Goal: Task Accomplishment & Management: Manage account settings

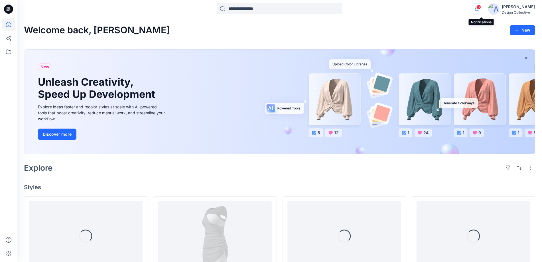
click at [480, 10] on icon "button" at bounding box center [476, 8] width 11 height 11
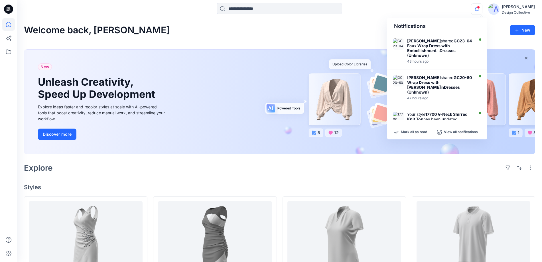
click at [416, 3] on div "Notifications [PERSON_NAME] shared GC23-04 Faux Wrap Dress with Embellishment i…" at bounding box center [279, 9] width 524 height 13
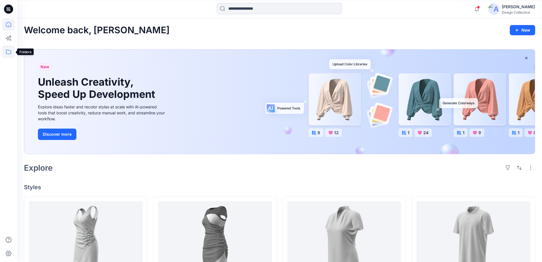
click at [7, 52] on icon at bounding box center [8, 52] width 13 height 13
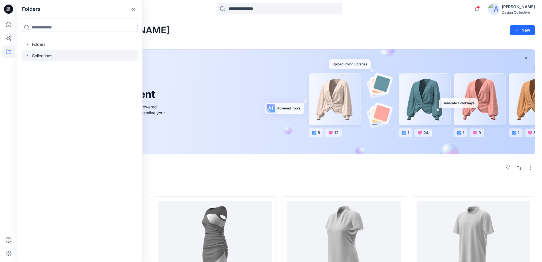
click at [26, 54] on icon "button" at bounding box center [27, 56] width 5 height 5
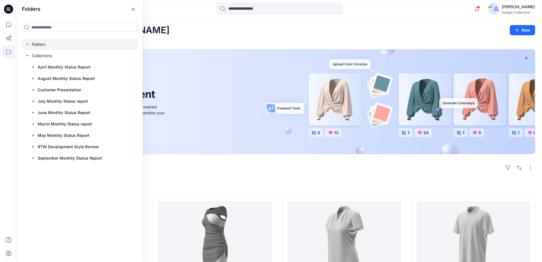
click at [26, 44] on icon "button" at bounding box center [27, 44] width 5 height 5
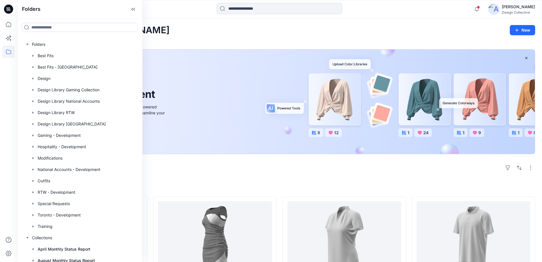
click at [13, 10] on div at bounding box center [8, 9] width 18 height 18
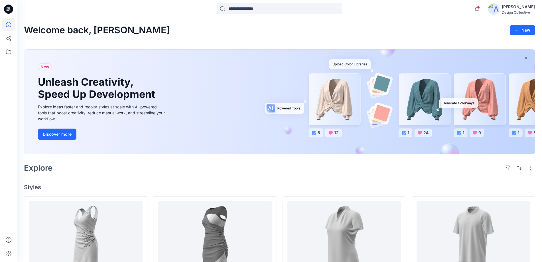
click at [7, 8] on icon at bounding box center [8, 9] width 9 height 9
click at [528, 9] on div "[PERSON_NAME]" at bounding box center [517, 6] width 33 height 7
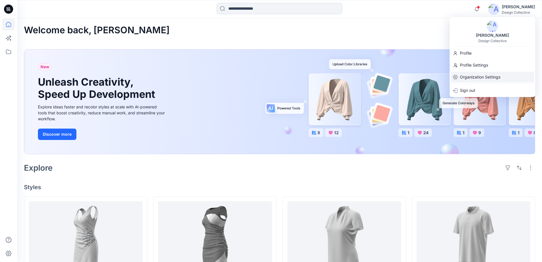
click at [469, 76] on p "Organization Settings" at bounding box center [480, 77] width 40 height 11
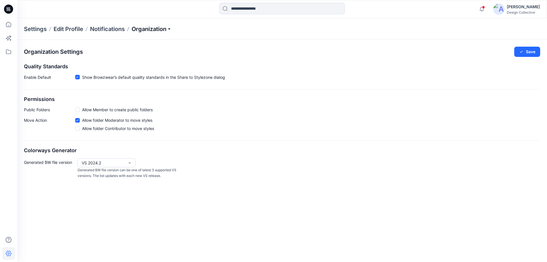
click at [149, 30] on p "Organization" at bounding box center [152, 29] width 40 height 8
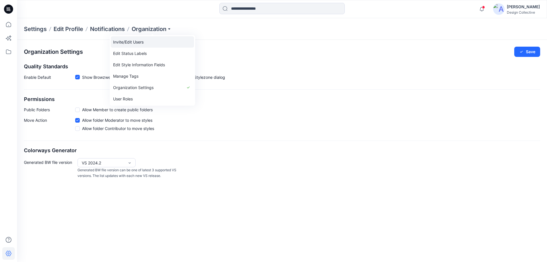
click at [144, 41] on link "Invite/Edit Users" at bounding box center [152, 41] width 83 height 11
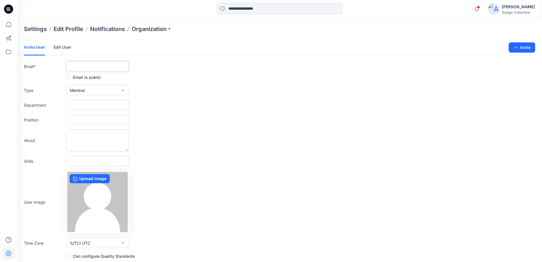
click at [98, 67] on input "text" at bounding box center [97, 66] width 63 height 10
click at [92, 95] on form "Invite User Edit User Changes Saved Invite Email * Email is public Type Member …" at bounding box center [279, 150] width 524 height 220
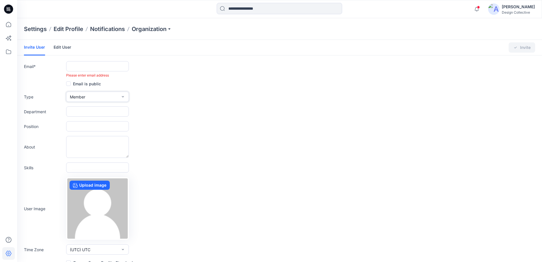
click at [92, 94] on button "Member" at bounding box center [97, 97] width 63 height 10
click at [173, 92] on div "Type Member External Member Admin" at bounding box center [279, 97] width 511 height 10
click at [85, 113] on input "text" at bounding box center [97, 112] width 63 height 10
click at [101, 60] on form "Invite User Edit User Changes Saved Invite Email * Please enter email address E…" at bounding box center [279, 153] width 524 height 226
click at [105, 64] on input "text" at bounding box center [97, 66] width 63 height 10
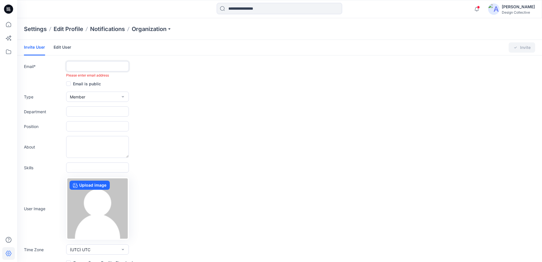
click at [110, 66] on input "text" at bounding box center [97, 66] width 63 height 10
paste input "**********"
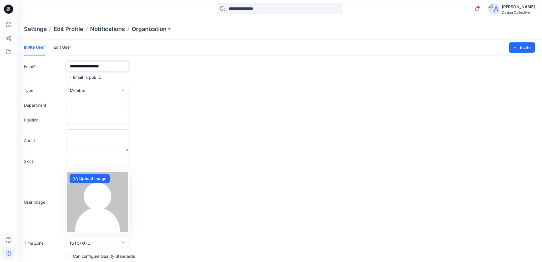
type input "**********"
click at [84, 103] on input "text" at bounding box center [97, 105] width 63 height 10
type input "**********"
click at [104, 121] on input "text" at bounding box center [97, 120] width 63 height 10
click at [525, 48] on button "Invite" at bounding box center [521, 47] width 26 height 10
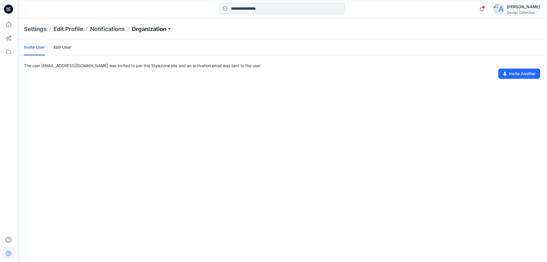
click at [156, 28] on p "Organization" at bounding box center [152, 29] width 40 height 8
click at [135, 88] on link "Organization Settings" at bounding box center [152, 87] width 83 height 11
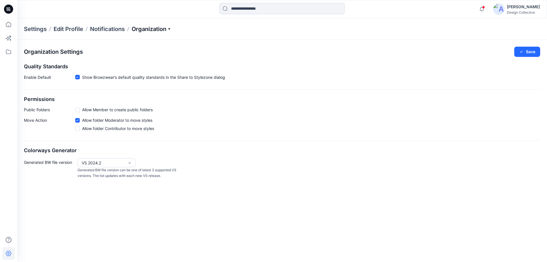
click at [147, 26] on p "Organization" at bounding box center [152, 29] width 40 height 8
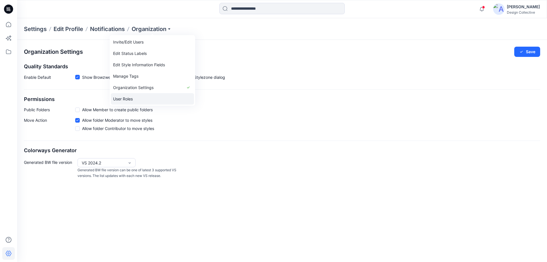
click at [130, 99] on link "User Roles" at bounding box center [152, 98] width 83 height 11
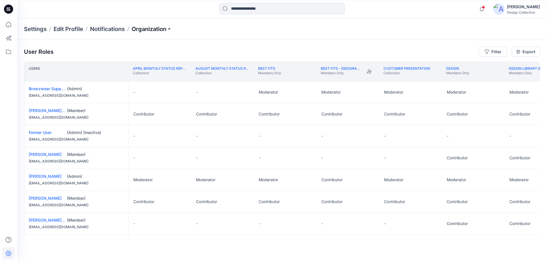
click at [157, 27] on p "Organization" at bounding box center [152, 29] width 40 height 8
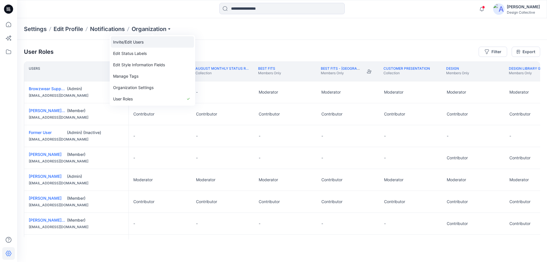
click at [140, 43] on link "Invite/Edit Users" at bounding box center [152, 41] width 83 height 11
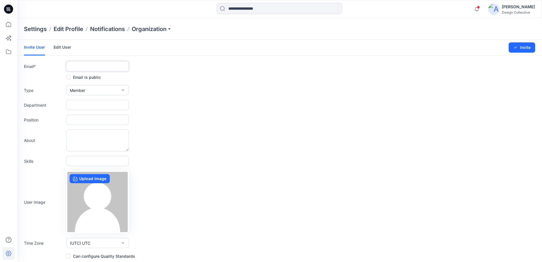
drag, startPoint x: 82, startPoint y: 64, endPoint x: 106, endPoint y: 59, distance: 24.6
click at [82, 64] on input "text" at bounding box center [97, 66] width 63 height 10
paste input "**********"
type input "**********"
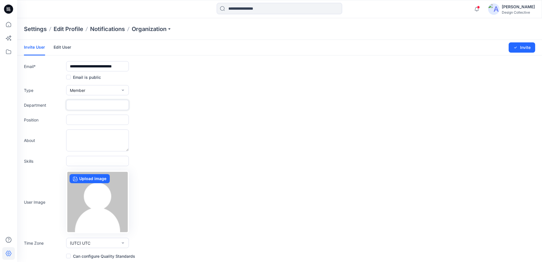
drag, startPoint x: 115, startPoint y: 106, endPoint x: 149, endPoint y: 109, distance: 34.1
click at [115, 106] on input "text" at bounding box center [97, 105] width 63 height 10
type input "**********"
click at [225, 30] on div "Settings Edit Profile Notifications Organization" at bounding box center [279, 29] width 524 height 22
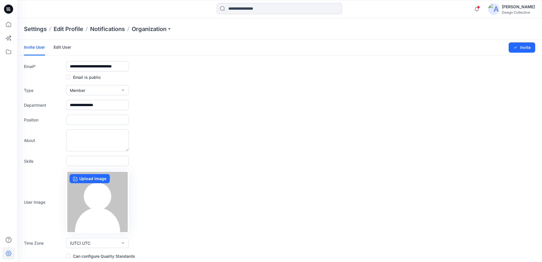
scroll to position [2, 0]
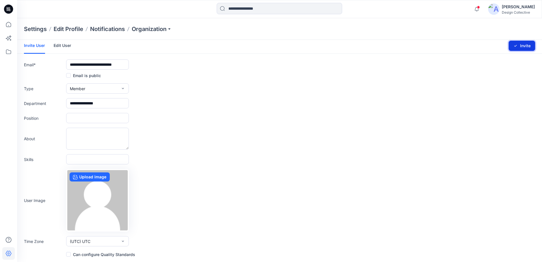
click at [516, 45] on icon "submit" at bounding box center [515, 46] width 5 height 5
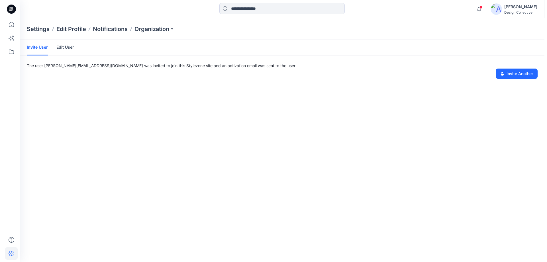
scroll to position [0, 0]
click at [163, 30] on p "Organization" at bounding box center [152, 29] width 40 height 8
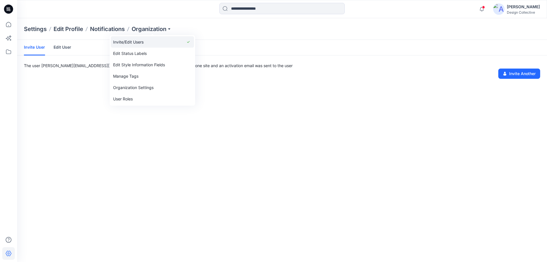
click at [142, 41] on link "Invite/Edit Users" at bounding box center [152, 41] width 83 height 11
click at [168, 29] on p "Organization" at bounding box center [152, 29] width 40 height 8
click at [150, 52] on link "Edit Status Labels" at bounding box center [152, 53] width 83 height 11
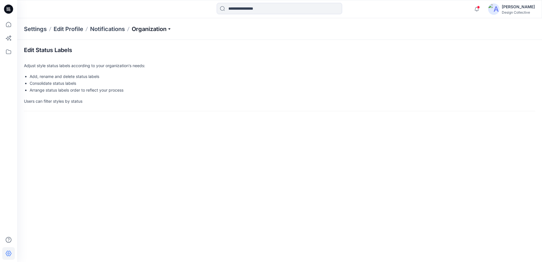
click at [156, 29] on p "Organization" at bounding box center [152, 29] width 40 height 8
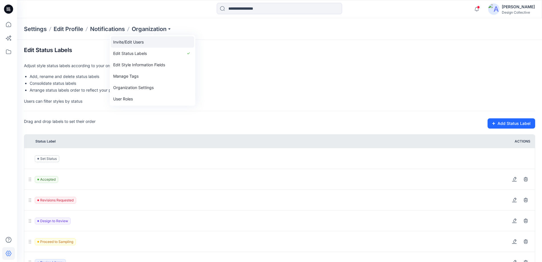
click at [145, 44] on link "Invite/Edit Users" at bounding box center [152, 41] width 83 height 11
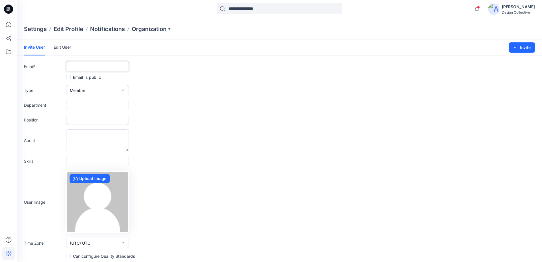
click at [107, 62] on input "text" at bounding box center [97, 66] width 63 height 10
paste input "**********"
type input "**********"
click at [99, 105] on input "text" at bounding box center [97, 105] width 63 height 10
type input "**********"
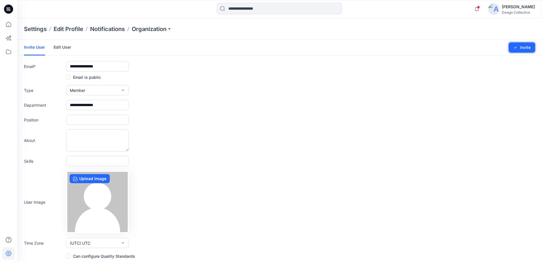
click at [519, 46] on button "Invite" at bounding box center [521, 47] width 26 height 10
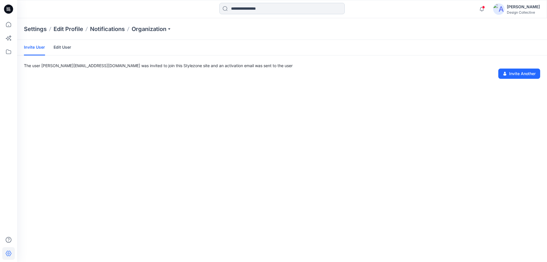
click at [243, 10] on input at bounding box center [281, 8] width 125 height 11
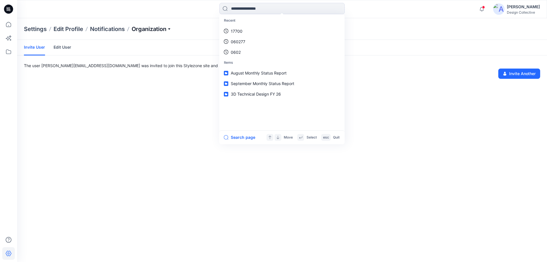
click at [165, 28] on p "Organization" at bounding box center [152, 29] width 40 height 8
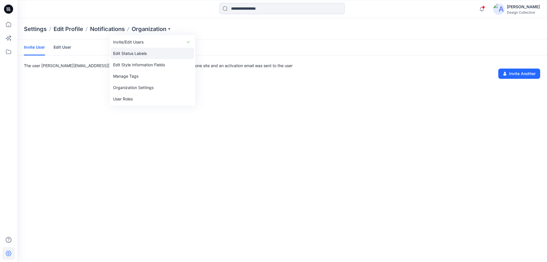
click at [126, 56] on link "Edit Status Labels" at bounding box center [152, 53] width 83 height 11
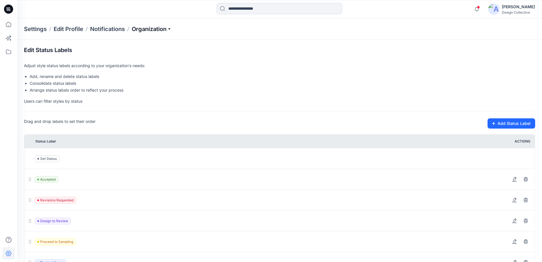
click at [156, 32] on p "Organization" at bounding box center [152, 29] width 40 height 8
click at [149, 44] on link "Invite/Edit Users" at bounding box center [152, 41] width 83 height 11
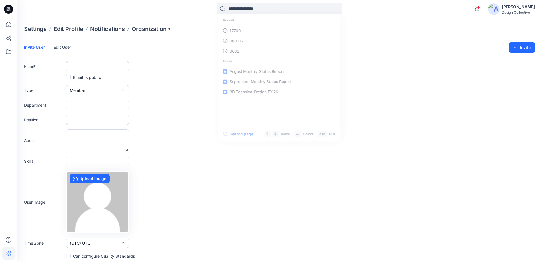
click at [243, 9] on input at bounding box center [279, 8] width 125 height 11
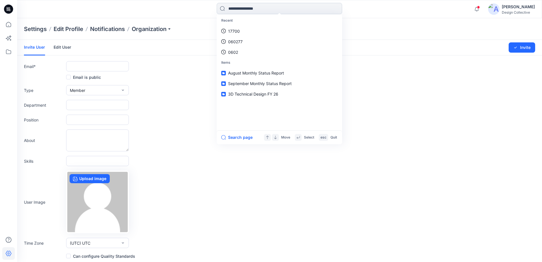
paste input "**********"
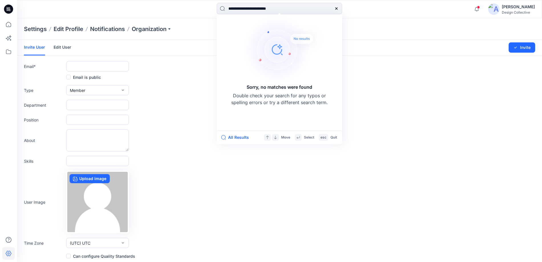
type input "**********"
click at [336, 8] on icon at bounding box center [336, 8] width 2 height 2
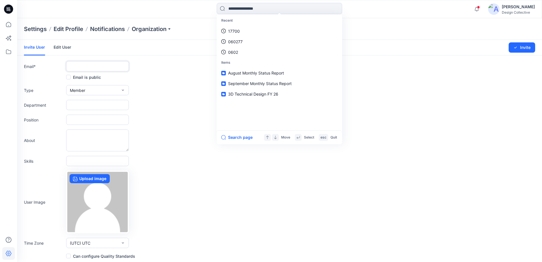
click at [109, 67] on input "text" at bounding box center [97, 66] width 63 height 10
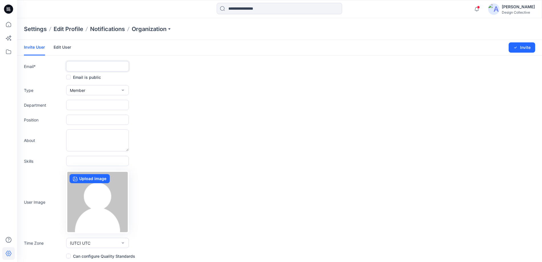
paste input "**********"
type input "**********"
click at [111, 106] on input "text" at bounding box center [97, 105] width 63 height 10
type input "*"
type input "**********"
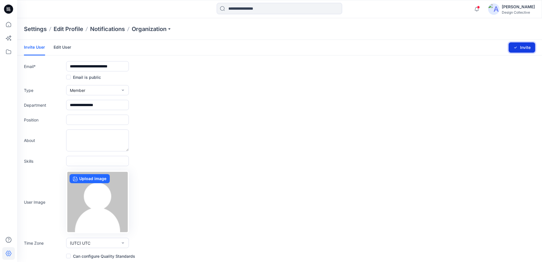
click at [523, 48] on button "Invite" at bounding box center [521, 47] width 26 height 10
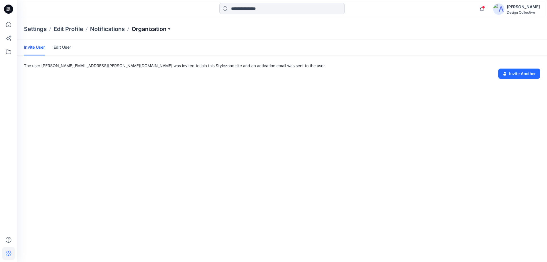
click at [152, 29] on p "Organization" at bounding box center [152, 29] width 40 height 8
click at [158, 53] on link "Edit Status Labels" at bounding box center [152, 53] width 83 height 11
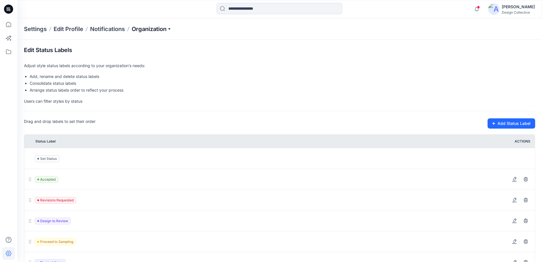
click at [152, 29] on p "Organization" at bounding box center [152, 29] width 40 height 8
click at [159, 40] on link "Invite/Edit Users" at bounding box center [152, 41] width 83 height 11
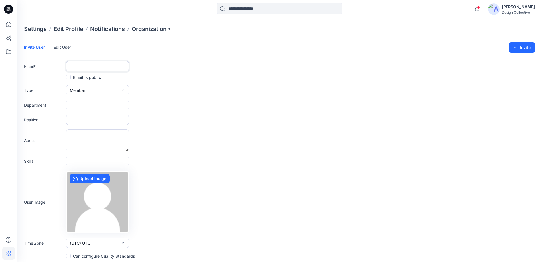
click at [112, 66] on input "text" at bounding box center [97, 66] width 63 height 10
paste input "**********"
type input "**********"
click at [96, 106] on input "text" at bounding box center [97, 105] width 63 height 10
type input "**********"
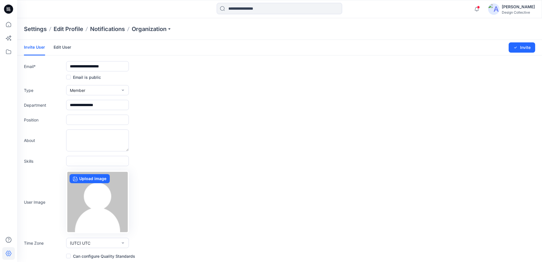
click at [196, 88] on div "Type Member External Member Admin" at bounding box center [279, 90] width 511 height 10
click at [519, 50] on button "Invite" at bounding box center [521, 47] width 26 height 10
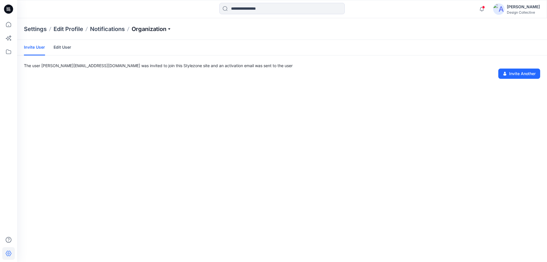
click at [163, 27] on p "Organization" at bounding box center [152, 29] width 40 height 8
click at [145, 101] on link "User Roles" at bounding box center [152, 98] width 83 height 11
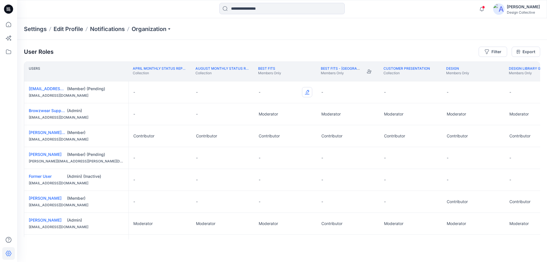
click at [307, 90] on button "Edit Role" at bounding box center [307, 92] width 10 height 10
click at [280, 117] on button "Reviewer" at bounding box center [281, 116] width 62 height 10
click at [307, 157] on button "Edit Role" at bounding box center [307, 158] width 10 height 10
click at [305, 159] on button "Edit Role" at bounding box center [307, 158] width 10 height 10
click at [291, 184] on button "Reviewer" at bounding box center [281, 182] width 62 height 10
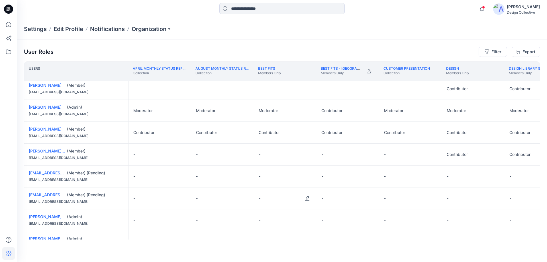
scroll to position [119, 0]
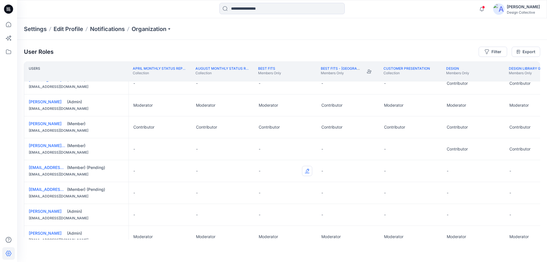
click at [305, 171] on button "Edit Role" at bounding box center [307, 171] width 10 height 10
click at [270, 195] on button "Reviewer" at bounding box center [281, 195] width 62 height 10
click at [309, 191] on button "Edit Role" at bounding box center [307, 193] width 10 height 10
click at [270, 217] on button "Reviewer" at bounding box center [281, 217] width 62 height 10
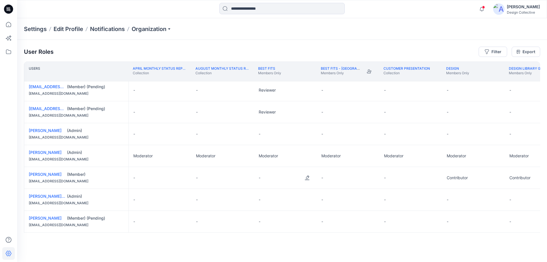
scroll to position [200, 0]
click at [307, 220] on button "Edit Role" at bounding box center [307, 222] width 10 height 10
click at [269, 186] on button "Reviewer" at bounding box center [281, 186] width 62 height 10
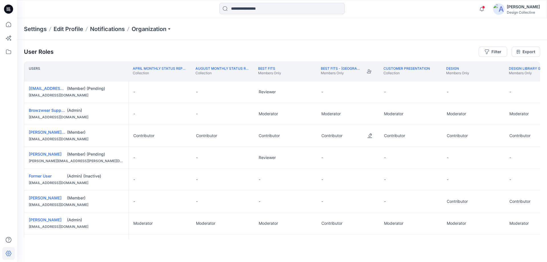
scroll to position [0, 0]
click at [371, 92] on button "Edit Role" at bounding box center [370, 92] width 10 height 10
click at [334, 116] on button "Reviewer" at bounding box center [343, 116] width 62 height 10
click at [370, 157] on button "Edit Role" at bounding box center [370, 158] width 10 height 10
click at [322, 183] on button "Reviewer" at bounding box center [343, 182] width 62 height 10
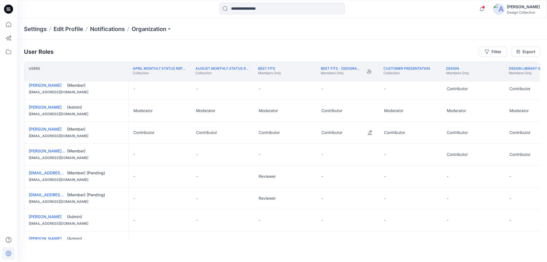
scroll to position [119, 0]
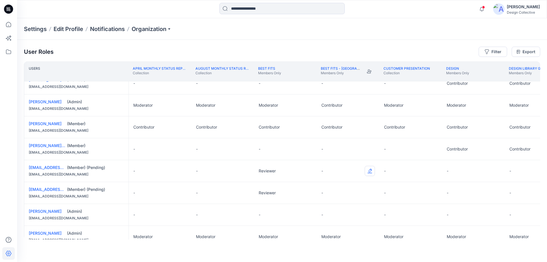
click at [369, 171] on button "Edit Role" at bounding box center [370, 171] width 10 height 10
click at [331, 195] on button "Reviewer" at bounding box center [343, 195] width 62 height 10
click at [368, 195] on button "Edit Role" at bounding box center [370, 193] width 10 height 10
click at [335, 219] on button "Reviewer" at bounding box center [343, 217] width 62 height 10
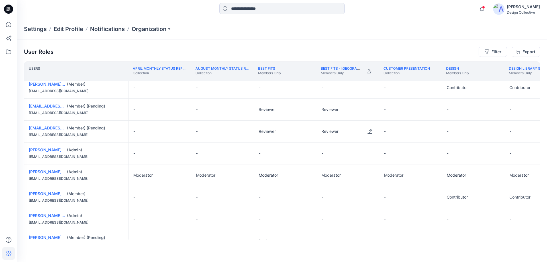
scroll to position [200, 0]
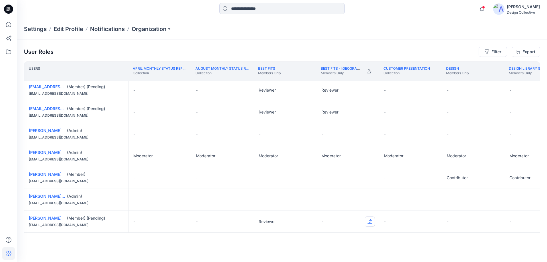
click at [370, 220] on button "Edit Role" at bounding box center [370, 222] width 10 height 10
click at [334, 187] on button "Reviewer" at bounding box center [343, 186] width 62 height 10
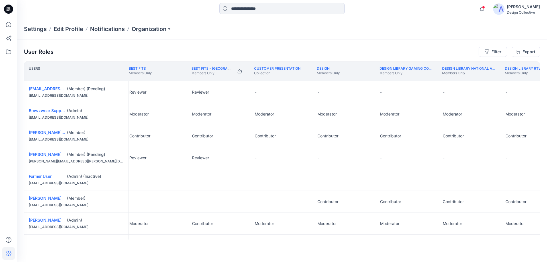
scroll to position [0, 99]
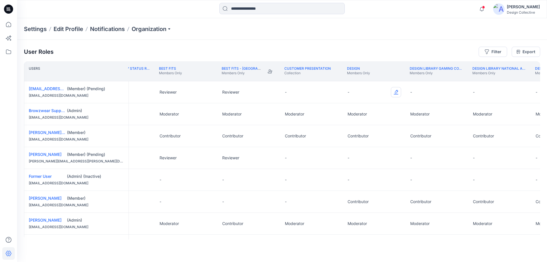
click at [395, 91] on button "Edit Role" at bounding box center [396, 92] width 10 height 10
click at [354, 117] on button "Reviewer" at bounding box center [369, 116] width 62 height 10
click at [392, 157] on button "Edit Role" at bounding box center [396, 158] width 10 height 10
click at [355, 181] on button "Reviewer" at bounding box center [369, 182] width 62 height 10
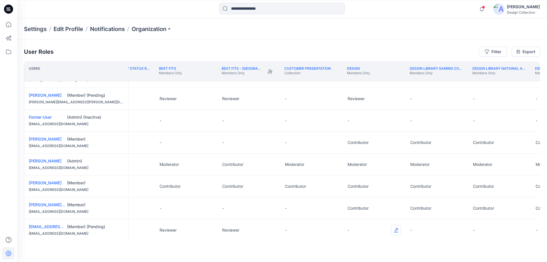
click at [395, 230] on button "Edit Role" at bounding box center [396, 230] width 10 height 10
click at [359, 198] on button "Reviewer" at bounding box center [369, 196] width 62 height 10
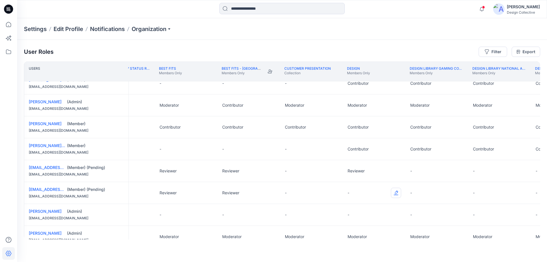
click at [394, 195] on button "Edit Role" at bounding box center [396, 193] width 10 height 10
drag, startPoint x: 352, startPoint y: 218, endPoint x: 358, endPoint y: 207, distance: 12.4
click at [352, 218] on button "Reviewer" at bounding box center [369, 217] width 62 height 10
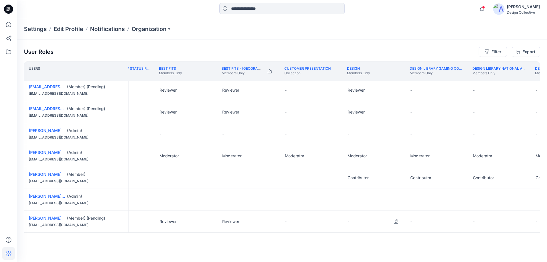
scroll to position [200, 99]
click at [397, 219] on button "Edit Role" at bounding box center [396, 222] width 10 height 10
click at [361, 187] on button "Reviewer" at bounding box center [369, 186] width 62 height 10
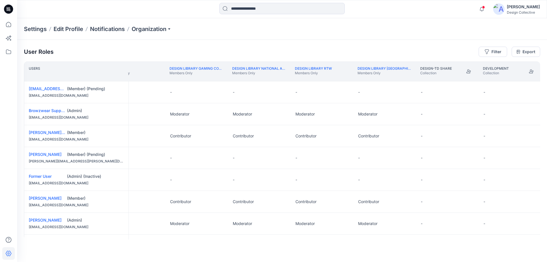
scroll to position [0, 403]
click at [217, 91] on button "Edit Role" at bounding box center [217, 92] width 10 height 10
click at [181, 115] on button "Reviewer" at bounding box center [191, 116] width 62 height 10
click at [219, 157] on button "Edit Role" at bounding box center [217, 158] width 10 height 10
click at [190, 180] on button "Reviewer" at bounding box center [191, 182] width 62 height 10
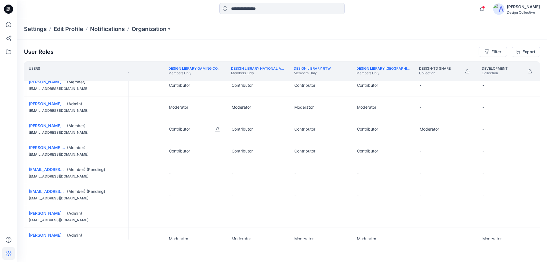
scroll to position [119, 403]
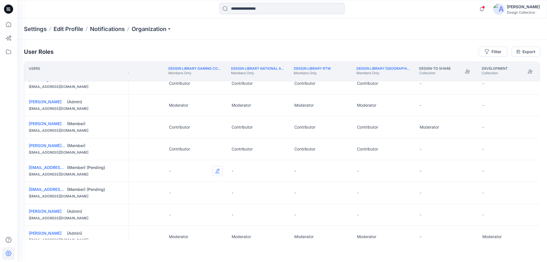
click at [216, 171] on button "Edit Role" at bounding box center [217, 171] width 10 height 10
click at [181, 193] on button "Reviewer" at bounding box center [191, 195] width 62 height 10
click at [215, 193] on button "Edit Role" at bounding box center [217, 193] width 10 height 10
click at [179, 217] on button "Reviewer" at bounding box center [191, 217] width 62 height 10
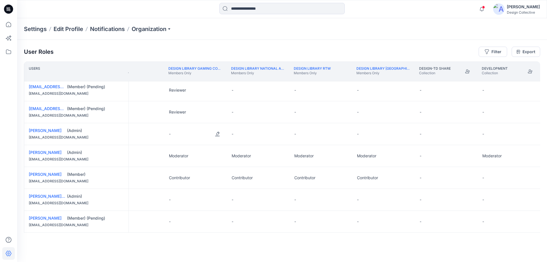
scroll to position [200, 403]
click at [218, 221] on button "Edit Role" at bounding box center [217, 222] width 10 height 10
click at [188, 186] on button "Reviewer" at bounding box center [191, 186] width 62 height 10
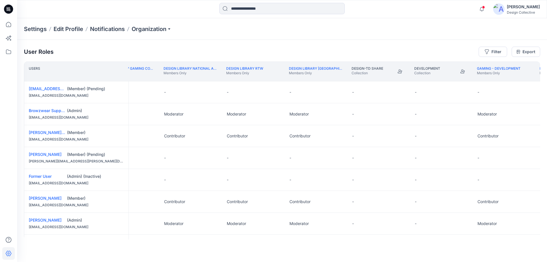
scroll to position [0, 490]
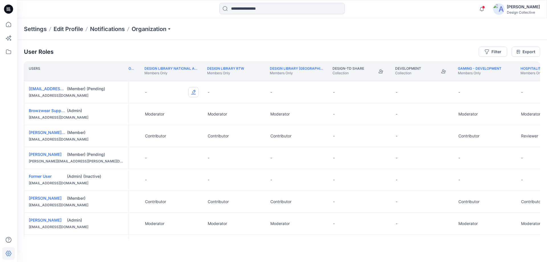
click at [194, 93] on button "Edit Role" at bounding box center [193, 92] width 10 height 10
click at [161, 114] on button "Reviewer" at bounding box center [167, 116] width 62 height 10
click at [193, 158] on button "Edit Role" at bounding box center [193, 158] width 10 height 10
click at [142, 183] on button "Reviewer" at bounding box center [167, 182] width 62 height 10
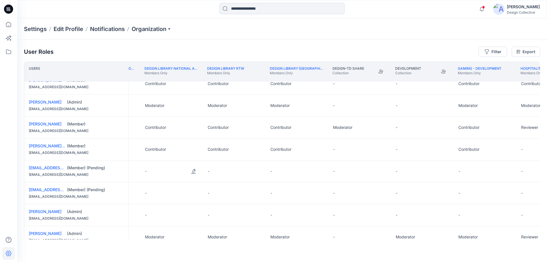
scroll to position [119, 490]
click at [193, 171] on button "Edit Role" at bounding box center [193, 171] width 10 height 10
click at [156, 193] on button "Reviewer" at bounding box center [167, 195] width 62 height 10
click at [196, 192] on button "Edit Role" at bounding box center [193, 193] width 10 height 10
click at [149, 217] on button "Reviewer" at bounding box center [167, 217] width 62 height 10
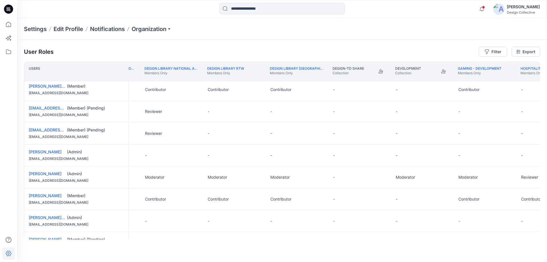
scroll to position [200, 490]
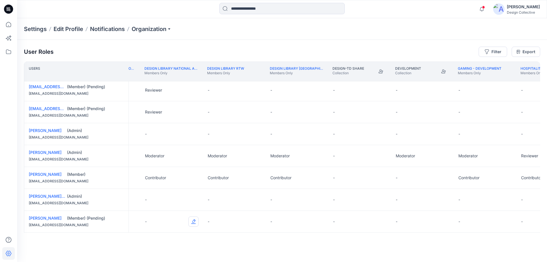
click at [195, 219] on button "Edit Role" at bounding box center [193, 222] width 10 height 10
click at [152, 187] on button "Reviewer" at bounding box center [167, 186] width 62 height 10
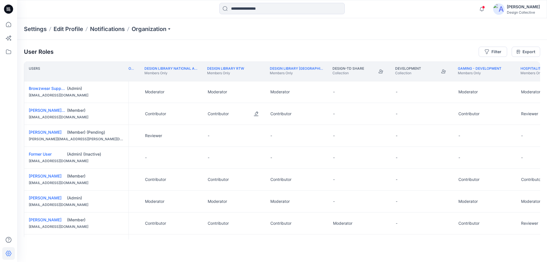
scroll to position [0, 490]
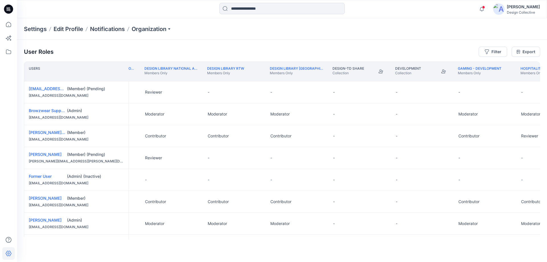
drag, startPoint x: 211, startPoint y: 242, endPoint x: 240, endPoint y: 242, distance: 29.3
click at [240, 242] on div "User Roles Filter Export Users Design Members Only Design Library Gaming Collec…" at bounding box center [282, 143] width 530 height 207
drag, startPoint x: 142, startPoint y: 240, endPoint x: 170, endPoint y: 237, distance: 28.6
click at [170, 237] on div "Users Design Members Only Design Library Gaming Collection Members Only Design …" at bounding box center [282, 151] width 516 height 178
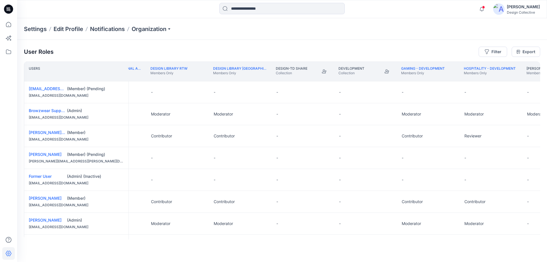
scroll to position [0, 556]
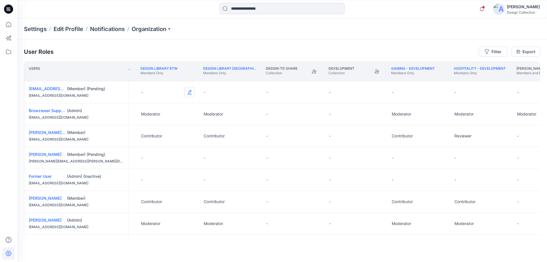
click at [187, 93] on button "Edit Role" at bounding box center [189, 92] width 10 height 10
click at [142, 119] on button "Reviewer" at bounding box center [163, 116] width 62 height 10
click at [189, 159] on button "Edit Role" at bounding box center [189, 158] width 10 height 10
click at [160, 180] on button "Reviewer" at bounding box center [163, 182] width 62 height 10
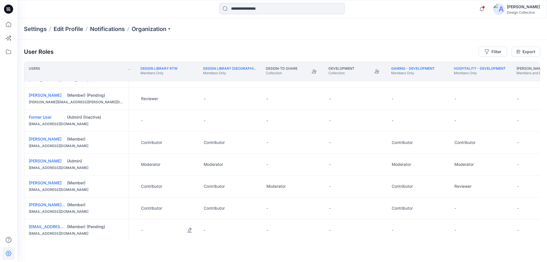
scroll to position [119, 556]
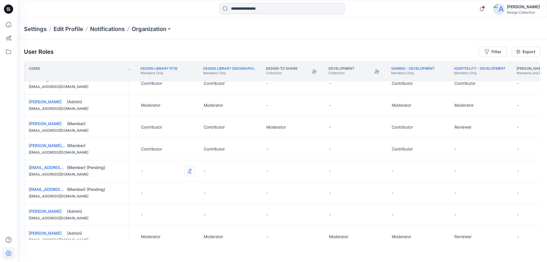
click at [192, 172] on button "Edit Role" at bounding box center [189, 171] width 10 height 10
click at [152, 195] on button "Reviewer" at bounding box center [163, 195] width 62 height 10
click at [190, 191] on button "Edit Role" at bounding box center [189, 193] width 10 height 10
click at [148, 218] on button "Reviewer" at bounding box center [163, 217] width 62 height 10
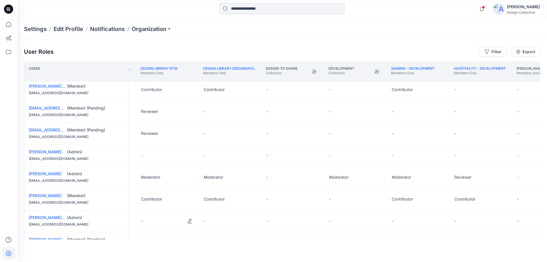
scroll to position [200, 556]
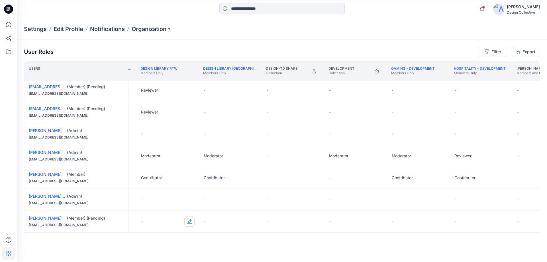
click at [191, 220] on button "Edit Role" at bounding box center [189, 222] width 10 height 10
click at [153, 189] on button "Reviewer" at bounding box center [163, 186] width 62 height 10
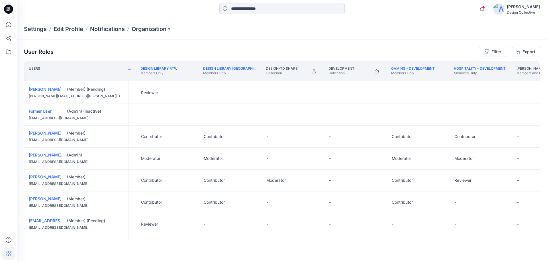
scroll to position [0, 556]
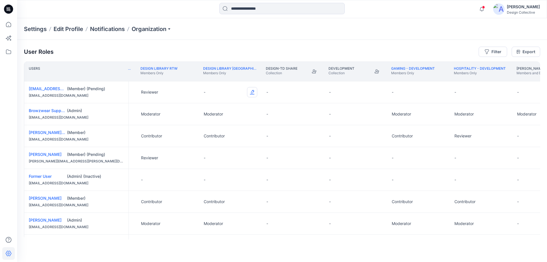
click at [251, 93] on button "Edit Role" at bounding box center [252, 92] width 10 height 10
click at [213, 116] on button "Reviewer" at bounding box center [226, 116] width 62 height 10
click at [250, 158] on button "Edit Role" at bounding box center [252, 158] width 10 height 10
click at [209, 183] on button "Reviewer" at bounding box center [226, 182] width 62 height 10
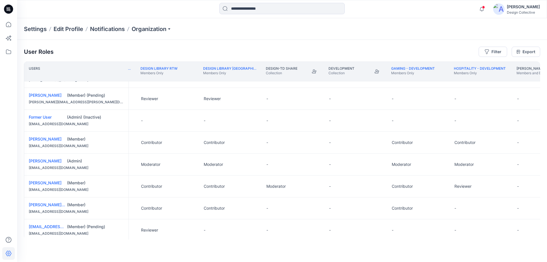
scroll to position [119, 556]
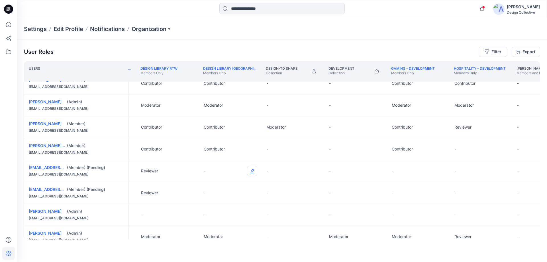
click at [249, 171] on button "Edit Role" at bounding box center [252, 171] width 10 height 10
click at [210, 194] on button "Reviewer" at bounding box center [226, 195] width 62 height 10
click at [253, 192] on button "Edit Role" at bounding box center [252, 193] width 10 height 10
click at [213, 219] on button "Reviewer" at bounding box center [226, 217] width 62 height 10
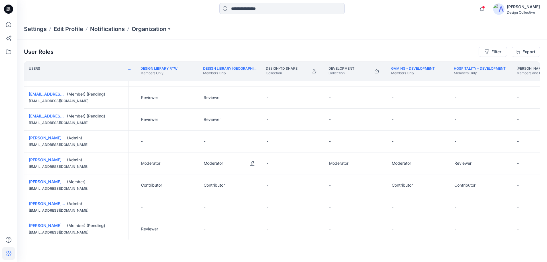
scroll to position [200, 556]
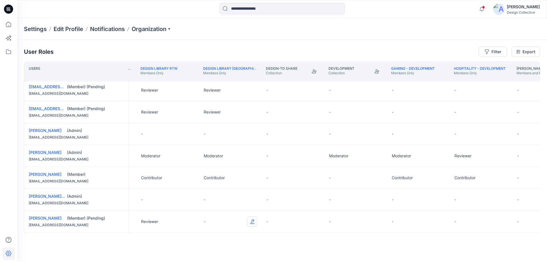
click at [252, 222] on button "Edit Role" at bounding box center [252, 222] width 10 height 10
click at [215, 186] on button "Reviewer" at bounding box center [226, 186] width 62 height 10
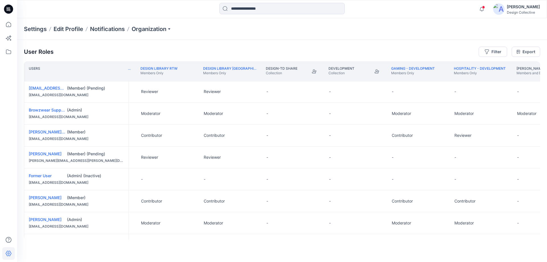
scroll to position [0, 556]
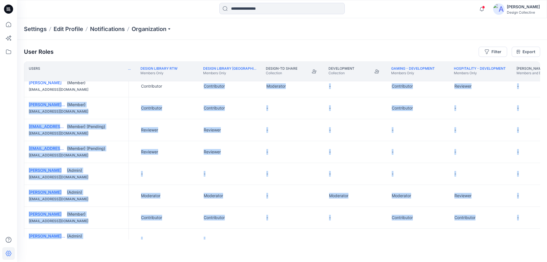
drag, startPoint x: 223, startPoint y: 238, endPoint x: 231, endPoint y: 239, distance: 8.0
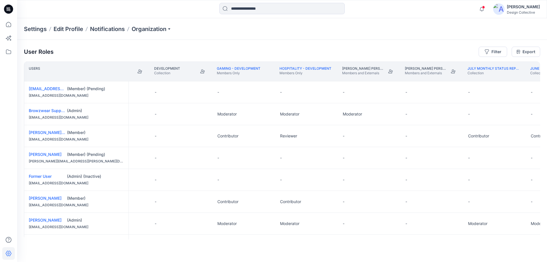
scroll to position [0, 733]
click at [263, 92] on button "Edit Role" at bounding box center [263, 92] width 10 height 10
click at [224, 119] on button "Reviewer" at bounding box center [237, 116] width 62 height 10
click at [263, 160] on button "Edit Role" at bounding box center [263, 158] width 10 height 10
click at [220, 181] on button "Reviewer" at bounding box center [237, 182] width 62 height 10
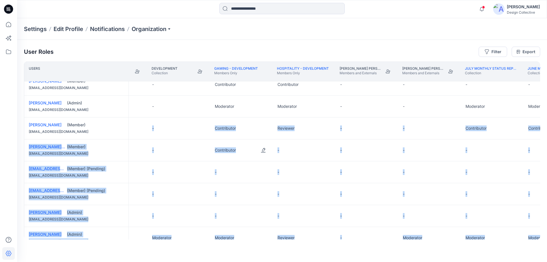
scroll to position [119, 733]
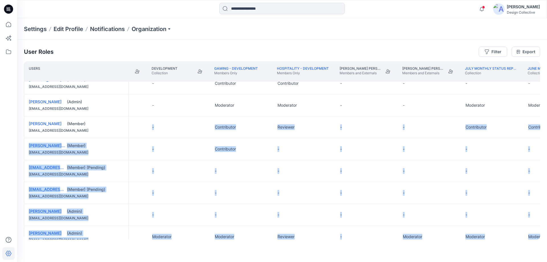
click at [244, 177] on div "-" at bounding box center [241, 171] width 63 height 22
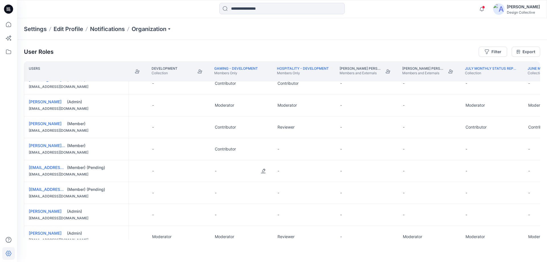
click at [230, 172] on div "-" at bounding box center [241, 171] width 63 height 22
click at [267, 170] on button "Edit Role" at bounding box center [263, 171] width 10 height 10
click at [228, 194] on button "Reviewer" at bounding box center [237, 195] width 62 height 10
click at [262, 191] on button "Edit Role" at bounding box center [263, 193] width 10 height 10
click at [225, 215] on button "Reviewer" at bounding box center [237, 217] width 62 height 10
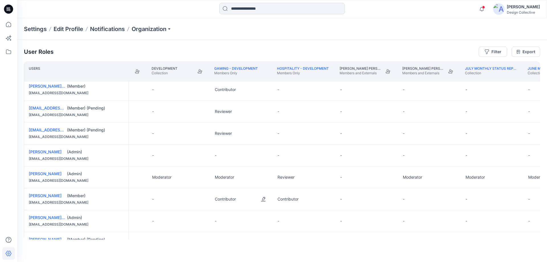
scroll to position [200, 733]
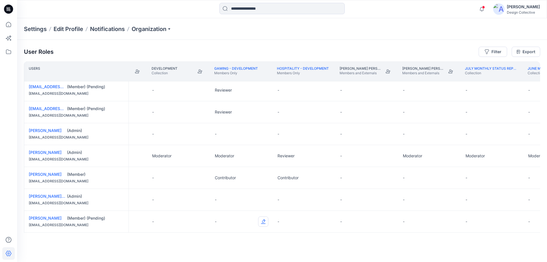
click at [262, 221] on button "Edit Role" at bounding box center [263, 222] width 10 height 10
click at [228, 189] on button "Reviewer" at bounding box center [237, 186] width 62 height 10
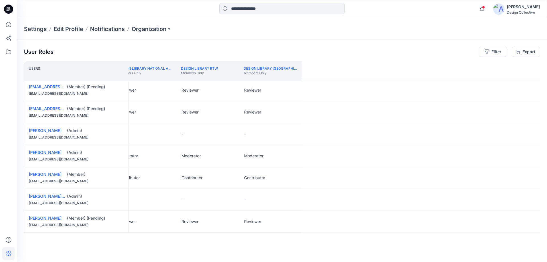
scroll to position [200, 0]
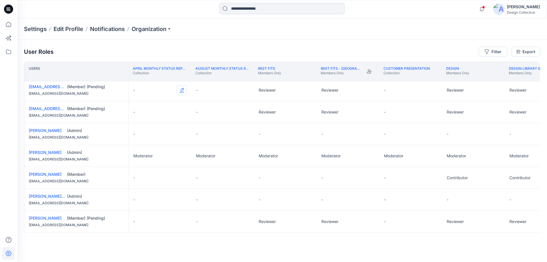
click at [183, 89] on button "Edit Role" at bounding box center [182, 90] width 10 height 10
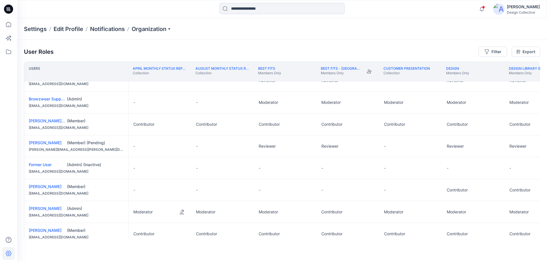
scroll to position [0, 0]
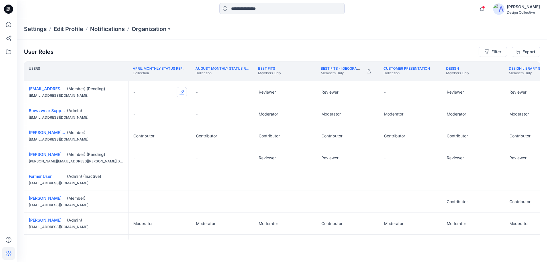
click at [181, 91] on button "Edit Role" at bounding box center [182, 92] width 10 height 10
click at [152, 113] on button "Reviewer" at bounding box center [155, 116] width 62 height 10
click at [243, 92] on button "Edit Role" at bounding box center [244, 92] width 10 height 10
click at [210, 118] on button "Reviewer" at bounding box center [218, 116] width 62 height 10
click at [181, 159] on button "Edit Role" at bounding box center [182, 158] width 10 height 10
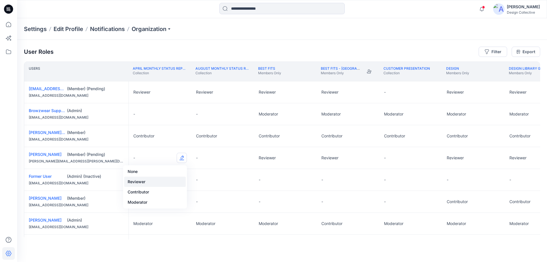
click at [152, 180] on button "Reviewer" at bounding box center [155, 182] width 62 height 10
click at [246, 158] on button "Edit Role" at bounding box center [244, 158] width 10 height 10
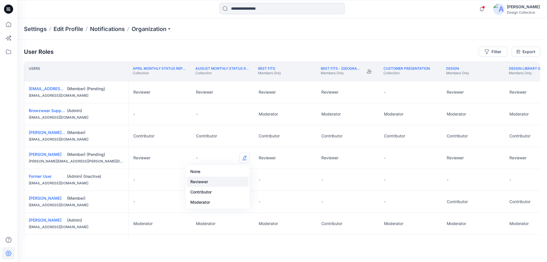
click at [214, 179] on button "Reviewer" at bounding box center [218, 182] width 62 height 10
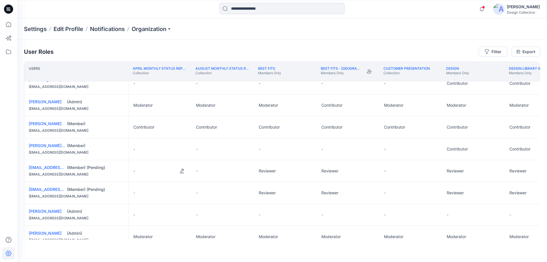
scroll to position [178, 0]
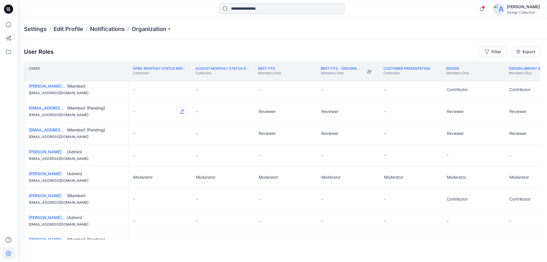
click at [181, 112] on button "Edit Role" at bounding box center [182, 112] width 10 height 10
click at [153, 136] on button "Reviewer" at bounding box center [155, 135] width 62 height 10
click at [243, 111] on button "Edit Role" at bounding box center [244, 112] width 10 height 10
click at [207, 135] on button "Reviewer" at bounding box center [218, 135] width 62 height 10
click at [178, 131] on button "Edit Role" at bounding box center [182, 133] width 10 height 10
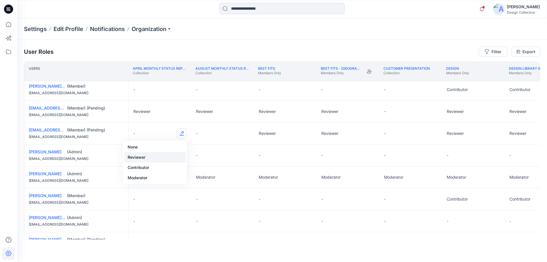
click at [148, 156] on button "Reviewer" at bounding box center [155, 157] width 62 height 10
click at [245, 133] on button "Edit Role" at bounding box center [244, 133] width 10 height 10
click at [207, 157] on button "Reviewer" at bounding box center [218, 157] width 62 height 10
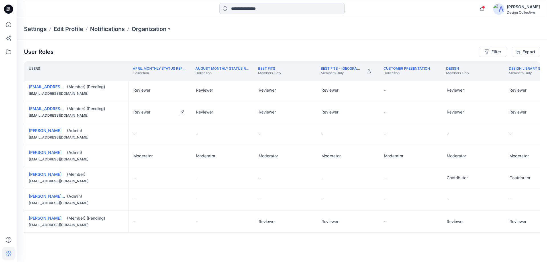
scroll to position [200, 0]
click at [181, 219] on button "Edit Role" at bounding box center [182, 222] width 10 height 10
click at [149, 186] on button "Reviewer" at bounding box center [155, 186] width 62 height 10
click at [248, 221] on button "Edit Role" at bounding box center [244, 222] width 10 height 10
click at [206, 187] on button "Reviewer" at bounding box center [218, 186] width 62 height 10
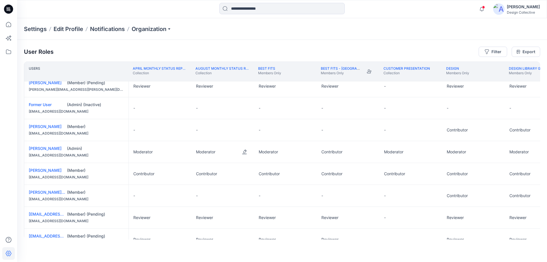
scroll to position [0, 0]
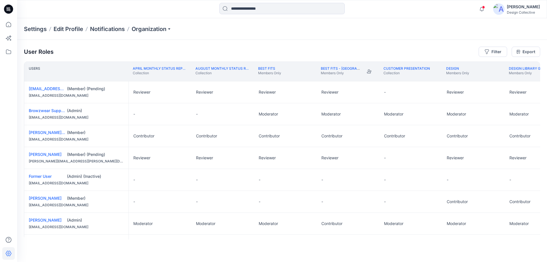
drag, startPoint x: 133, startPoint y: 240, endPoint x: 165, endPoint y: 240, distance: 32.5
click at [165, 240] on div "User Roles Filter Export Users April Monthly Status Report Collection August Mo…" at bounding box center [282, 143] width 530 height 207
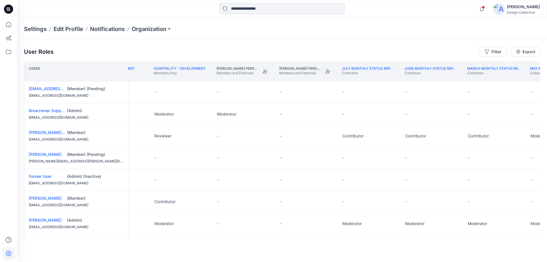
scroll to position [0, 863]
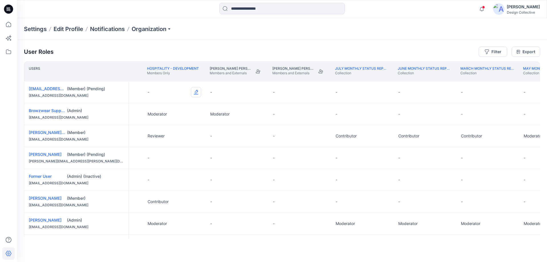
click at [196, 93] on button "Edit Role" at bounding box center [196, 92] width 10 height 10
click at [149, 115] on button "Reviewer" at bounding box center [169, 116] width 62 height 10
click at [194, 158] on button "Edit Role" at bounding box center [196, 158] width 10 height 10
click at [154, 179] on button "Reviewer" at bounding box center [169, 182] width 62 height 10
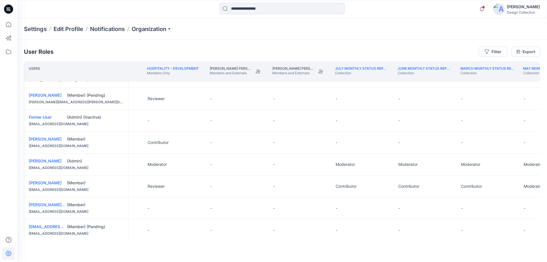
scroll to position [119, 863]
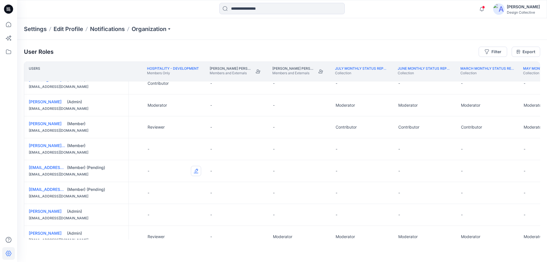
click at [197, 170] on button "Edit Role" at bounding box center [196, 171] width 10 height 10
click at [164, 193] on button "Reviewer" at bounding box center [169, 195] width 62 height 10
click at [193, 192] on button "Edit Role" at bounding box center [196, 193] width 10 height 10
click at [154, 217] on button "Reviewer" at bounding box center [169, 217] width 62 height 10
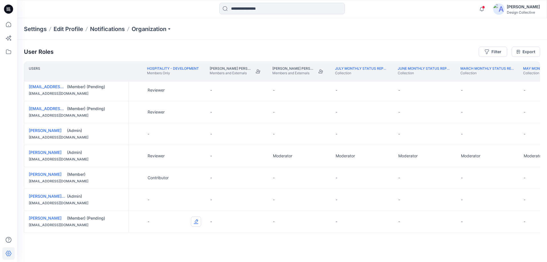
click at [197, 222] on button "Edit Role" at bounding box center [196, 222] width 10 height 10
click at [157, 187] on button "Reviewer" at bounding box center [169, 186] width 62 height 10
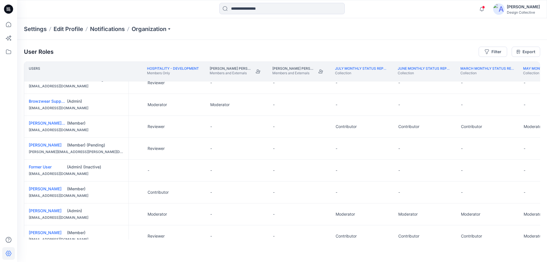
scroll to position [0, 863]
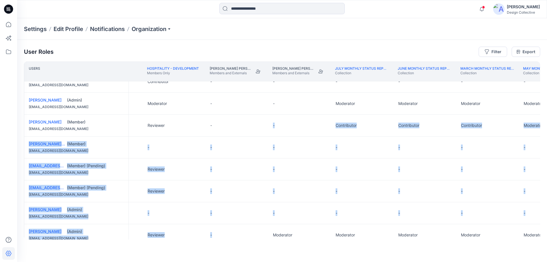
drag, startPoint x: 247, startPoint y: 239, endPoint x: 258, endPoint y: 239, distance: 11.7
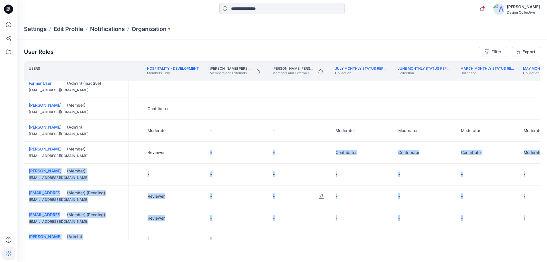
drag, startPoint x: 251, startPoint y: 240, endPoint x: 273, endPoint y: 238, distance: 21.8
click at [273, 238] on div "User Roles Filter Export Users Development Collection Gaming - Development Memb…" at bounding box center [282, 143] width 530 height 207
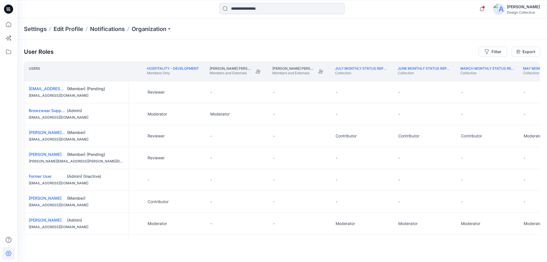
drag, startPoint x: 236, startPoint y: 259, endPoint x: 237, endPoint y: 254, distance: 4.4
click at [236, 259] on div "User Roles Filter Export Users Development Collection Gaming - Development Memb…" at bounding box center [282, 151] width 530 height 222
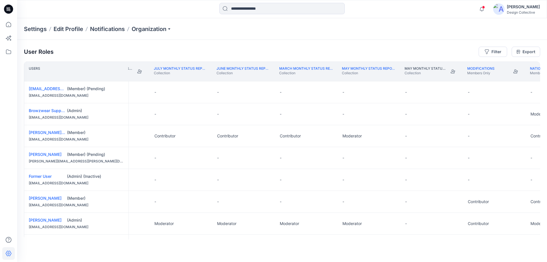
scroll to position [0, 1058]
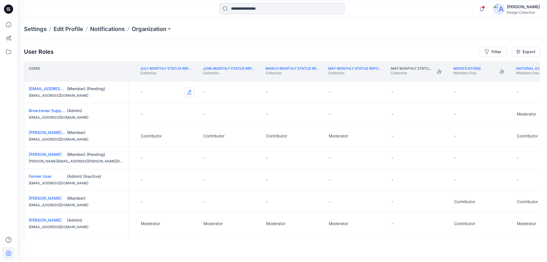
click at [187, 92] on button "Edit Role" at bounding box center [189, 92] width 10 height 10
click at [147, 118] on button "Reviewer" at bounding box center [163, 116] width 62 height 10
click at [253, 90] on button "Edit Role" at bounding box center [252, 92] width 10 height 10
click at [214, 115] on button "Reviewer" at bounding box center [225, 116] width 62 height 10
click at [316, 92] on button "Edit Role" at bounding box center [314, 92] width 10 height 10
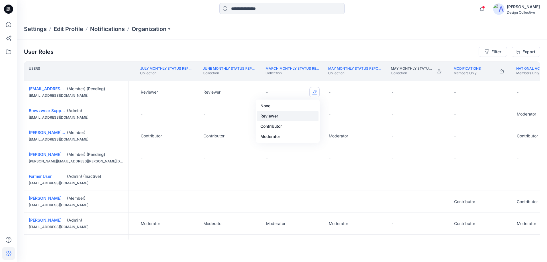
click at [279, 115] on button "Reviewer" at bounding box center [288, 116] width 62 height 10
click at [377, 93] on button "Edit Role" at bounding box center [377, 92] width 10 height 10
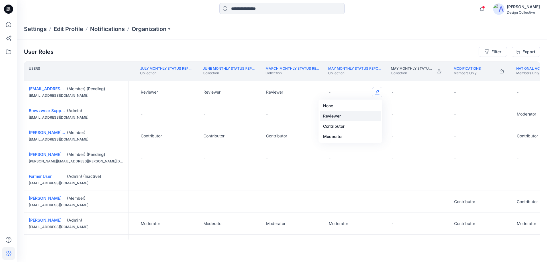
click at [334, 118] on button "Reviewer" at bounding box center [351, 116] width 62 height 10
click at [192, 158] on button "Edit Role" at bounding box center [189, 158] width 10 height 10
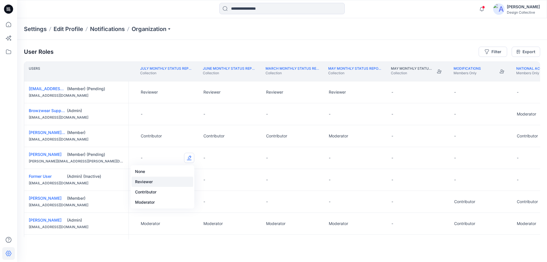
click at [157, 180] on button "Reviewer" at bounding box center [163, 182] width 62 height 10
click at [253, 159] on button "Edit Role" at bounding box center [252, 158] width 10 height 10
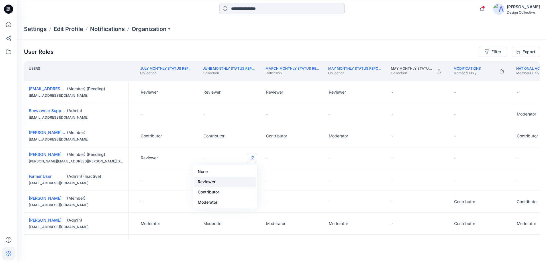
click at [207, 183] on button "Reviewer" at bounding box center [225, 182] width 62 height 10
click at [315, 158] on button "Edit Role" at bounding box center [314, 158] width 10 height 10
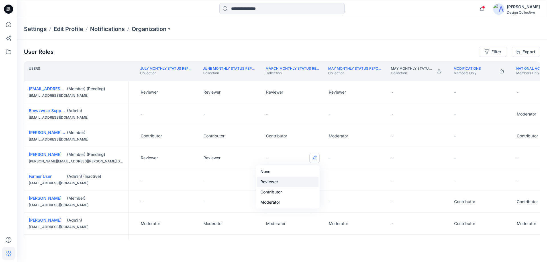
click at [267, 182] on button "Reviewer" at bounding box center [288, 182] width 62 height 10
click at [375, 158] on button "Edit Role" at bounding box center [377, 158] width 10 height 10
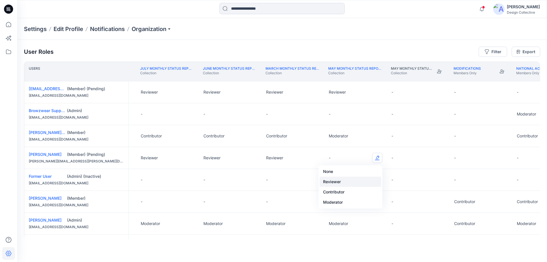
click at [334, 181] on button "Reviewer" at bounding box center [351, 182] width 62 height 10
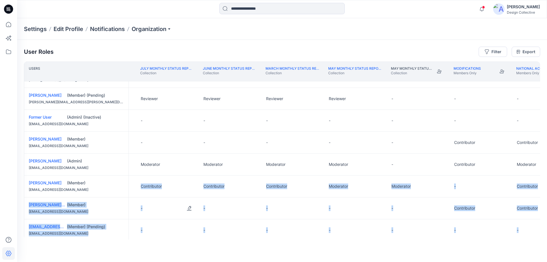
click at [160, 212] on div "-" at bounding box center [167, 209] width 63 height 22
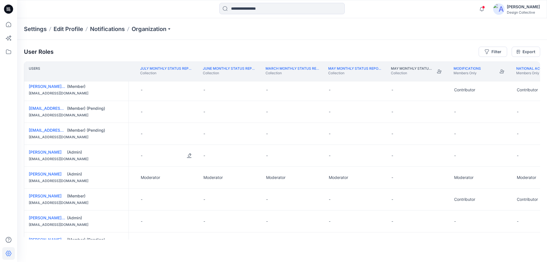
scroll to position [178, 1058]
click at [188, 111] on button "Edit Role" at bounding box center [189, 112] width 10 height 10
click at [167, 136] on button "Reviewer" at bounding box center [163, 135] width 62 height 10
click at [250, 112] on button "Edit Role" at bounding box center [252, 112] width 10 height 10
click at [227, 131] on button "Reviewer" at bounding box center [225, 135] width 62 height 10
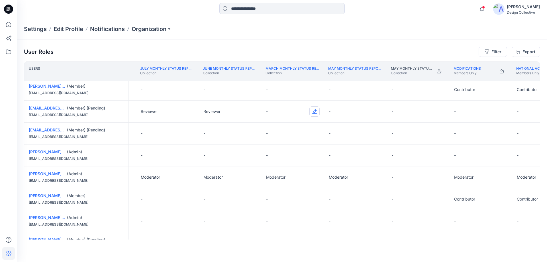
click at [312, 111] on button "Edit Role" at bounding box center [314, 112] width 10 height 10
click at [277, 134] on button "Reviewer" at bounding box center [288, 135] width 62 height 10
click at [374, 110] on button "Edit Role" at bounding box center [377, 112] width 10 height 10
click at [340, 135] on button "Reviewer" at bounding box center [351, 135] width 62 height 10
click at [193, 132] on button "Edit Role" at bounding box center [189, 133] width 10 height 10
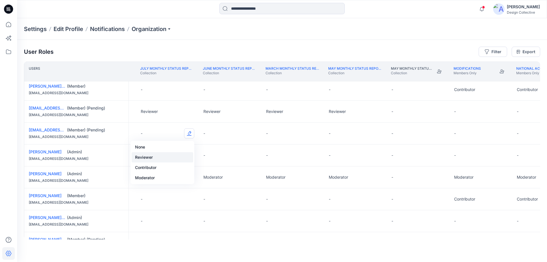
click at [161, 158] on button "Reviewer" at bounding box center [163, 157] width 62 height 10
click at [253, 133] on button "Edit Role" at bounding box center [252, 133] width 10 height 10
click at [217, 155] on button "Reviewer" at bounding box center [225, 157] width 62 height 10
drag, startPoint x: 304, startPoint y: 132, endPoint x: 315, endPoint y: 131, distance: 11.4
click at [315, 131] on button "Edit Role" at bounding box center [314, 133] width 10 height 10
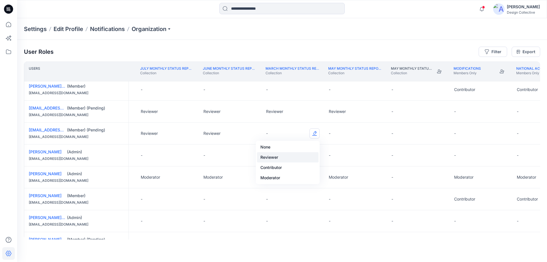
click at [274, 155] on button "Reviewer" at bounding box center [288, 157] width 62 height 10
click at [372, 131] on button "Edit Role" at bounding box center [377, 133] width 10 height 10
click at [341, 157] on button "Reviewer" at bounding box center [351, 157] width 62 height 10
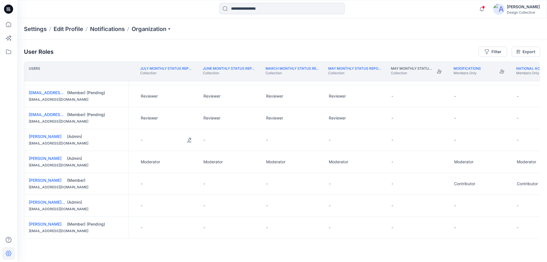
scroll to position [200, 1058]
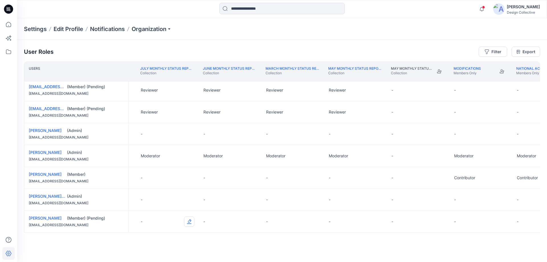
click at [193, 220] on button "Edit Role" at bounding box center [189, 222] width 10 height 10
click at [150, 185] on button "Reviewer" at bounding box center [163, 186] width 62 height 10
click at [250, 220] on button "Edit Role" at bounding box center [252, 222] width 10 height 10
click at [210, 186] on button "Reviewer" at bounding box center [225, 186] width 62 height 10
click at [315, 219] on button "Edit Role" at bounding box center [314, 222] width 10 height 10
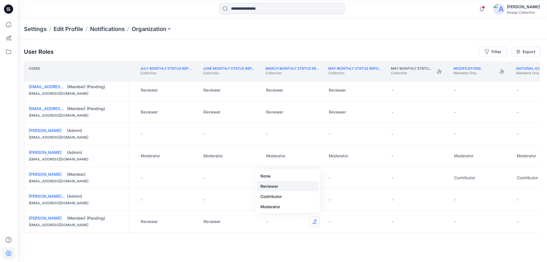
click at [270, 188] on button "Reviewer" at bounding box center [288, 186] width 62 height 10
click at [376, 220] on button "Edit Role" at bounding box center [377, 222] width 10 height 10
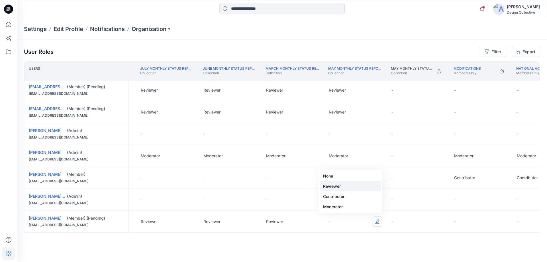
click at [330, 189] on button "Reviewer" at bounding box center [351, 186] width 62 height 10
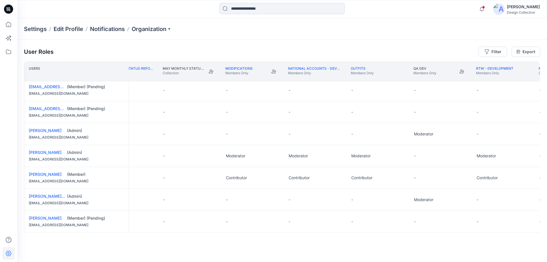
scroll to position [200, 1291]
drag, startPoint x: 344, startPoint y: 238, endPoint x: 370, endPoint y: 236, distance: 26.4
click at [370, 236] on div "Users March Monthly Status report Collection May Monthly Status Report Collecti…" at bounding box center [282, 151] width 516 height 178
click at [360, 242] on div "User Roles Filter Export Users March Monthly Status report Collection May Month…" at bounding box center [282, 143] width 530 height 207
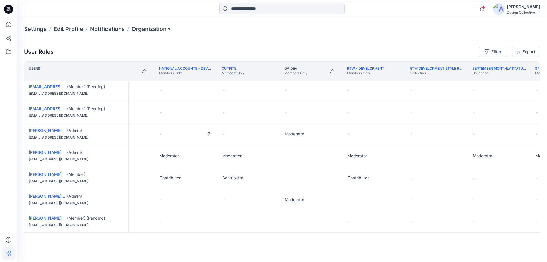
scroll to position [0, 1415]
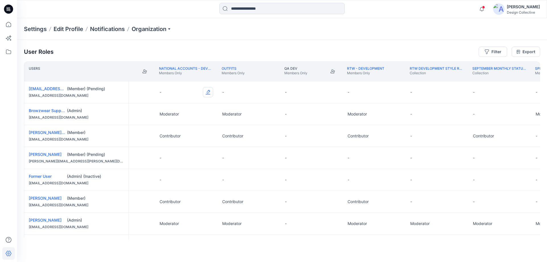
click at [206, 94] on button "Edit Role" at bounding box center [208, 92] width 10 height 10
click at [174, 117] on button "Reviewer" at bounding box center [181, 116] width 62 height 10
drag, startPoint x: 207, startPoint y: 157, endPoint x: 199, endPoint y: 160, distance: 8.0
click at [207, 157] on button "Edit Role" at bounding box center [208, 158] width 10 height 10
click at [166, 183] on button "Reviewer" at bounding box center [181, 182] width 62 height 10
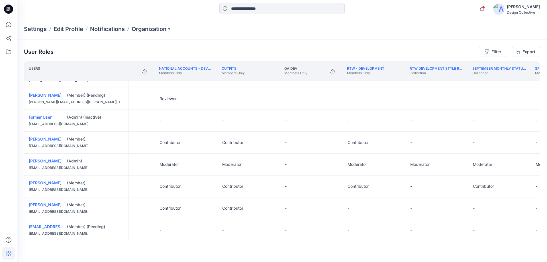
scroll to position [119, 1415]
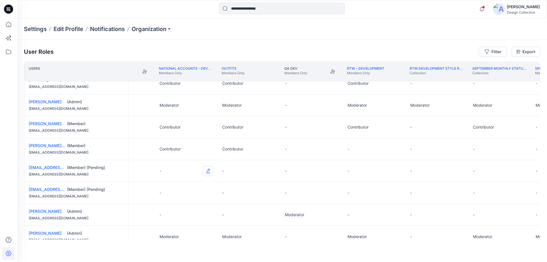
click at [206, 170] on button "Edit Role" at bounding box center [208, 171] width 10 height 10
click at [165, 193] on button "Reviewer" at bounding box center [181, 195] width 62 height 10
click at [206, 192] on button "Edit Role" at bounding box center [208, 193] width 10 height 10
click at [169, 214] on button "Reviewer" at bounding box center [181, 217] width 62 height 10
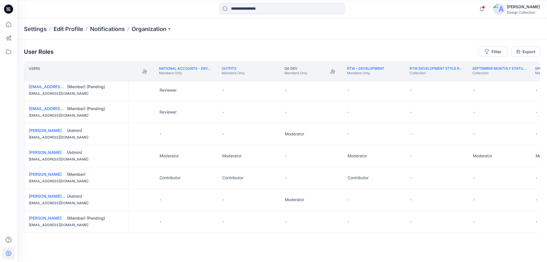
scroll to position [200, 1415]
click at [209, 223] on button "Edit Role" at bounding box center [208, 222] width 10 height 10
click at [171, 189] on button "Reviewer" at bounding box center [181, 186] width 62 height 10
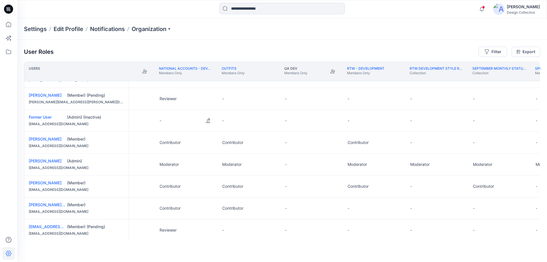
scroll to position [0, 1415]
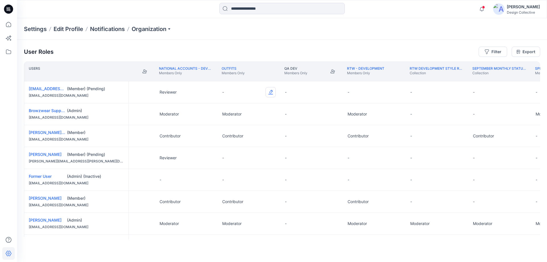
click at [268, 93] on button "Edit Role" at bounding box center [271, 92] width 10 height 10
click at [271, 92] on button "Edit Role" at bounding box center [271, 92] width 10 height 10
click at [227, 118] on button "Reviewer" at bounding box center [244, 116] width 62 height 10
click at [270, 156] on button "Edit Role" at bounding box center [271, 158] width 10 height 10
click at [227, 183] on button "Reviewer" at bounding box center [244, 182] width 62 height 10
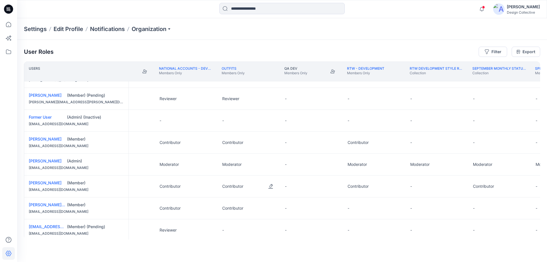
scroll to position [119, 1415]
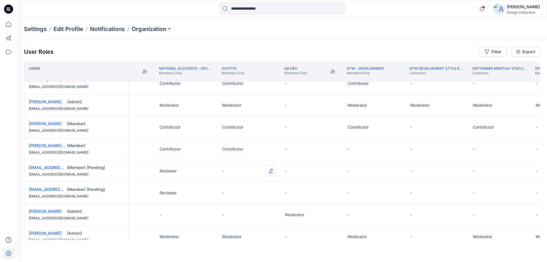
click at [268, 172] on button "Edit Role" at bounding box center [271, 171] width 10 height 10
click at [227, 193] on button "Reviewer" at bounding box center [244, 195] width 62 height 10
click at [271, 193] on button "Edit Role" at bounding box center [271, 193] width 10 height 10
click at [223, 218] on button "Reviewer" at bounding box center [244, 217] width 62 height 10
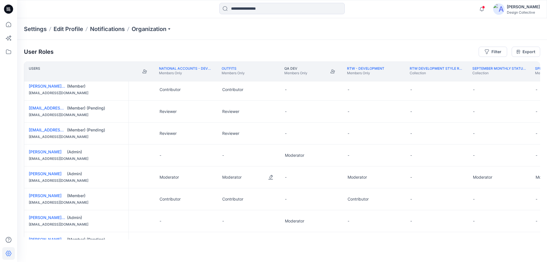
scroll to position [200, 1415]
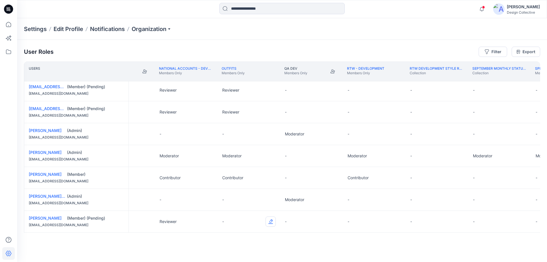
click at [272, 223] on button "Edit Role" at bounding box center [271, 222] width 10 height 10
click at [237, 186] on button "Reviewer" at bounding box center [244, 186] width 62 height 10
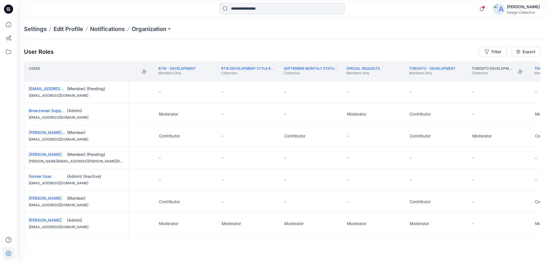
scroll to position [0, 1605]
click at [208, 91] on button "Edit Role" at bounding box center [206, 92] width 10 height 10
click at [206, 92] on button "Edit Role" at bounding box center [206, 92] width 10 height 10
click at [172, 114] on button "Reviewer" at bounding box center [179, 116] width 62 height 10
click at [206, 156] on button "Edit Role" at bounding box center [206, 158] width 10 height 10
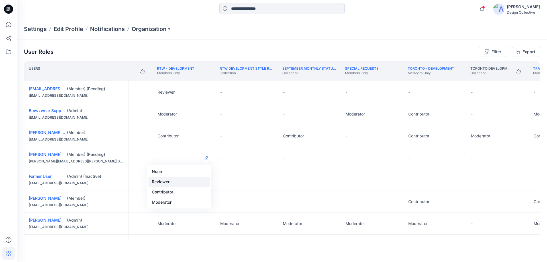
click at [172, 183] on button "Reviewer" at bounding box center [179, 182] width 62 height 10
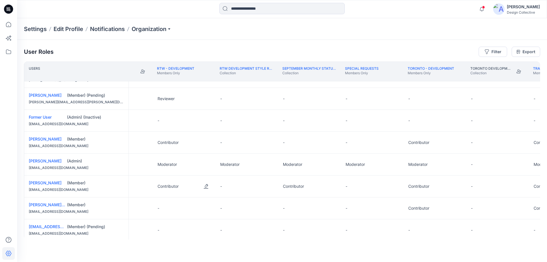
scroll to position [119, 1605]
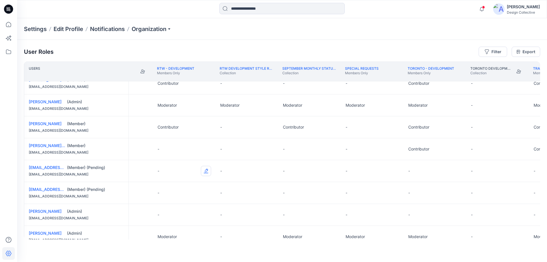
click at [207, 170] on button "Edit Role" at bounding box center [206, 171] width 10 height 10
click at [171, 193] on button "Reviewer" at bounding box center [179, 195] width 62 height 10
click at [205, 193] on button "Edit Role" at bounding box center [206, 193] width 10 height 10
click at [174, 217] on button "Reviewer" at bounding box center [179, 217] width 62 height 10
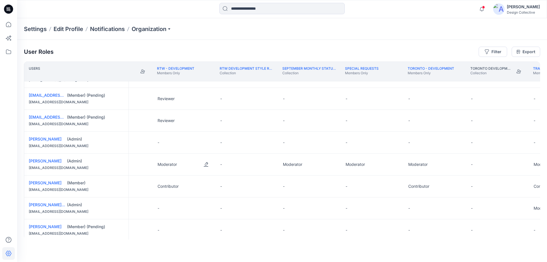
scroll to position [200, 1605]
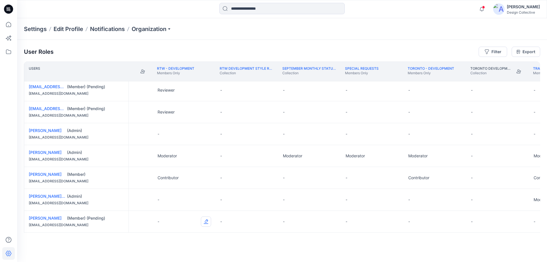
click at [208, 222] on button "Edit Role" at bounding box center [206, 222] width 10 height 10
click at [169, 188] on button "Reviewer" at bounding box center [179, 186] width 62 height 10
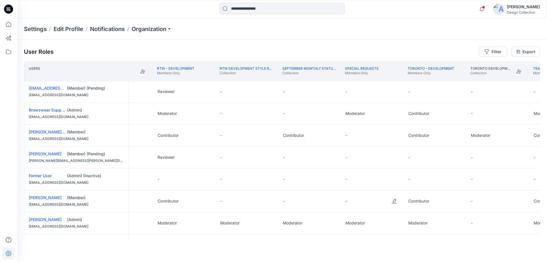
scroll to position [0, 1605]
click at [334, 92] on button "Edit Role" at bounding box center [331, 92] width 10 height 10
click at [309, 115] on button "Reviewer" at bounding box center [305, 116] width 62 height 10
click at [328, 158] on button "Edit Role" at bounding box center [331, 158] width 10 height 10
click at [304, 182] on button "Reviewer" at bounding box center [305, 182] width 62 height 10
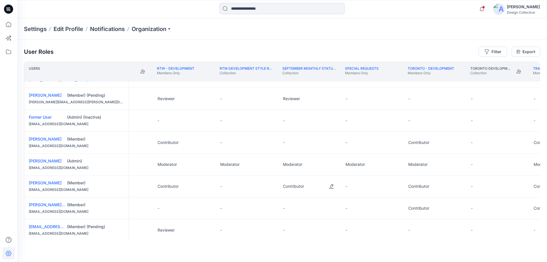
scroll to position [119, 1605]
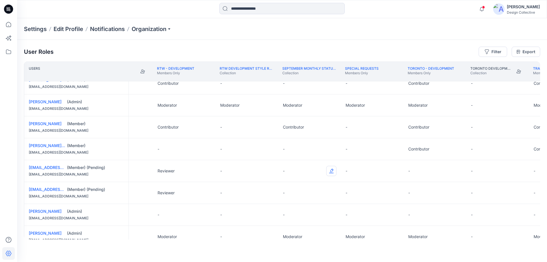
click at [335, 171] on button "Edit Role" at bounding box center [331, 171] width 10 height 10
click at [308, 193] on button "Reviewer" at bounding box center [305, 195] width 62 height 10
click at [332, 192] on button "Edit Role" at bounding box center [331, 193] width 10 height 10
click at [299, 219] on button "Reviewer" at bounding box center [305, 217] width 62 height 10
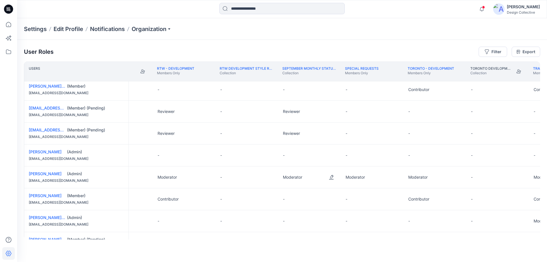
scroll to position [200, 1605]
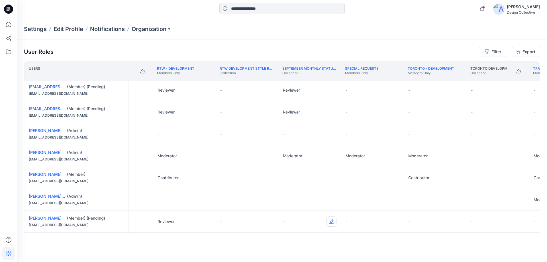
click at [329, 222] on button "Edit Role" at bounding box center [331, 222] width 10 height 10
click at [291, 187] on button "Reviewer" at bounding box center [305, 186] width 62 height 10
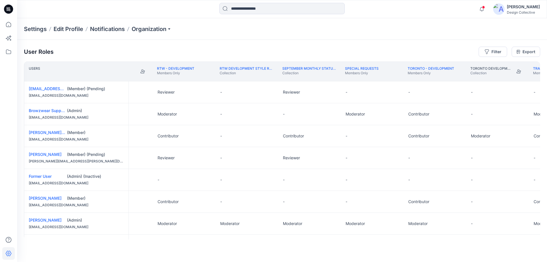
scroll to position [0, 1721]
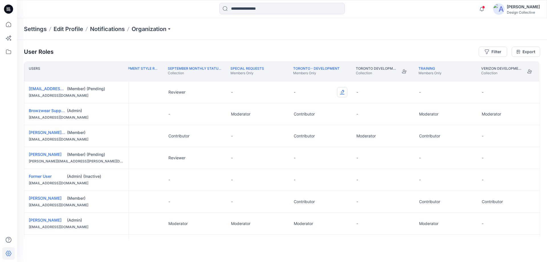
click at [341, 93] on button "Edit Role" at bounding box center [342, 92] width 10 height 10
click at [299, 115] on button "Reviewer" at bounding box center [314, 116] width 62 height 10
click at [340, 159] on button "Edit Role" at bounding box center [342, 158] width 10 height 10
click at [304, 182] on button "Reviewer" at bounding box center [314, 182] width 62 height 10
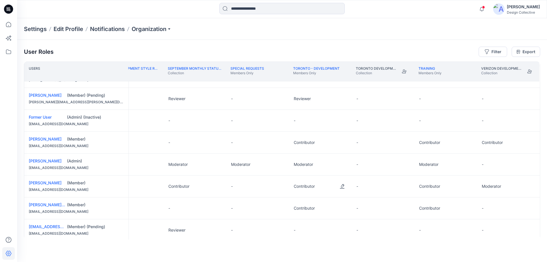
scroll to position [119, 1721]
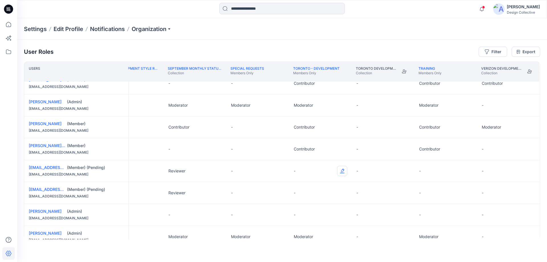
click at [341, 172] on button "Edit Role" at bounding box center [342, 171] width 10 height 10
click at [305, 194] on button "Reviewer" at bounding box center [314, 195] width 62 height 10
click at [342, 195] on button "Edit Role" at bounding box center [342, 193] width 10 height 10
click at [304, 215] on button "Reviewer" at bounding box center [314, 217] width 62 height 10
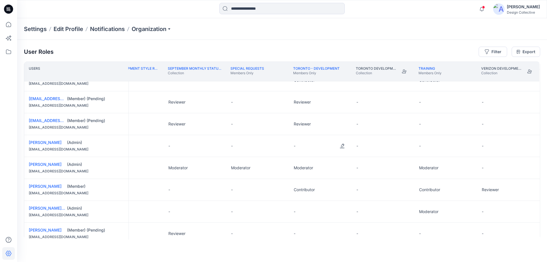
scroll to position [200, 1721]
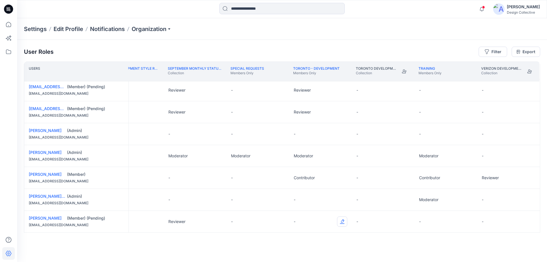
click at [341, 219] on button "Edit Role" at bounding box center [342, 222] width 10 height 10
click at [301, 189] on button "Reviewer" at bounding box center [314, 186] width 62 height 10
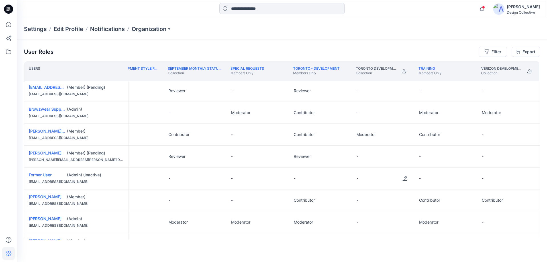
scroll to position [0, 1721]
click at [467, 94] on button "Edit Role" at bounding box center [467, 92] width 10 height 10
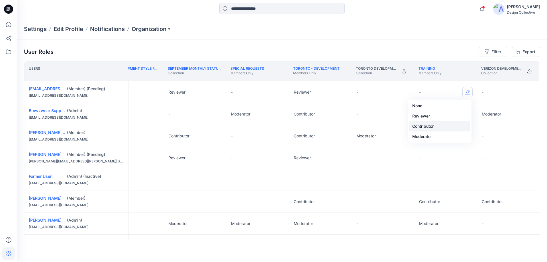
click at [437, 125] on button "Contributor" at bounding box center [440, 126] width 62 height 10
click at [466, 155] on button "Edit Role" at bounding box center [467, 158] width 10 height 10
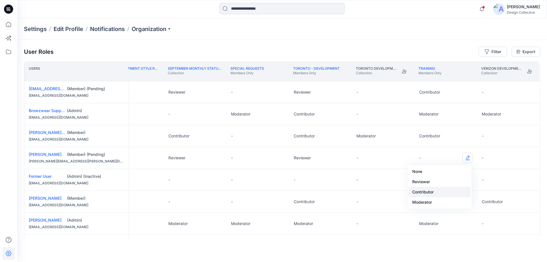
click at [430, 192] on button "Contributor" at bounding box center [440, 192] width 62 height 10
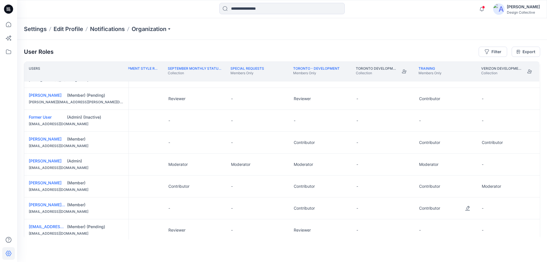
scroll to position [119, 1721]
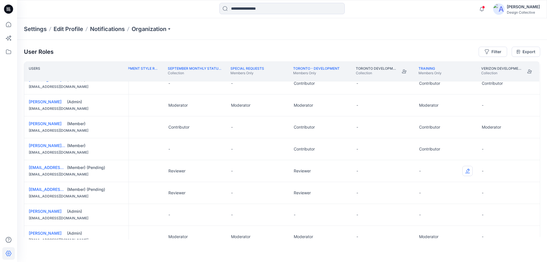
click at [468, 171] on button "Edit Role" at bounding box center [467, 171] width 10 height 10
click at [432, 205] on button "Contributor" at bounding box center [440, 205] width 62 height 10
click at [465, 193] on button "Edit Role" at bounding box center [467, 193] width 10 height 10
click at [424, 229] on button "Contributor" at bounding box center [440, 227] width 62 height 10
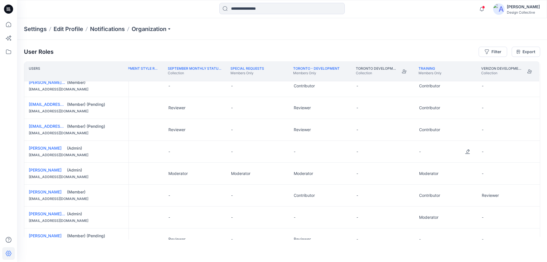
scroll to position [200, 1721]
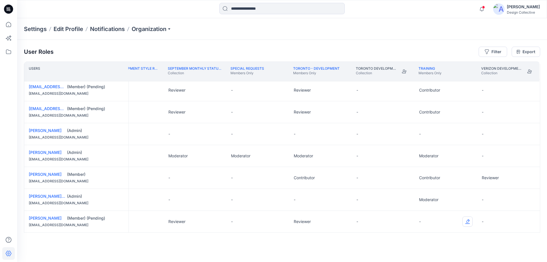
click at [466, 223] on button "Edit Role" at bounding box center [467, 222] width 10 height 10
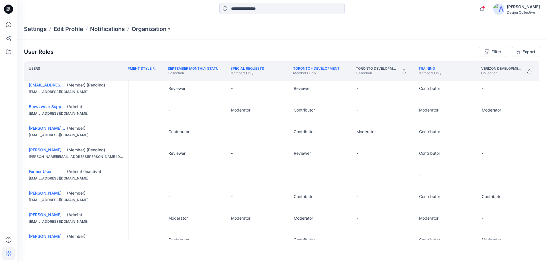
scroll to position [0, 1721]
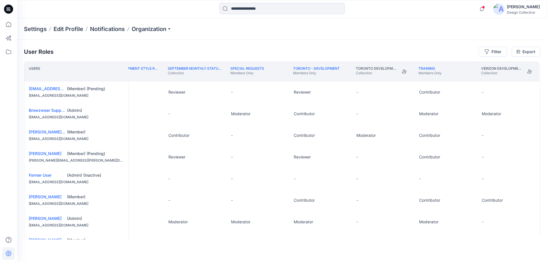
click at [427, 36] on div "Settings Edit Profile Notifications Organization" at bounding box center [282, 29] width 530 height 22
click at [528, 52] on link "Export" at bounding box center [526, 52] width 28 height 10
